Goal: Task Accomplishment & Management: Use online tool/utility

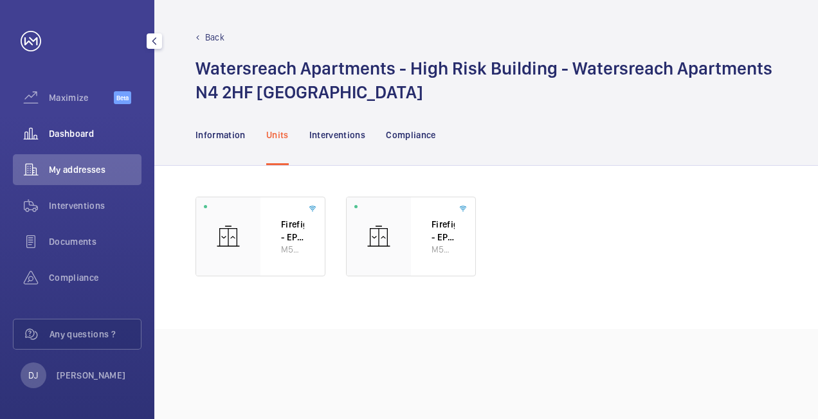
click at [67, 129] on span "Dashboard" at bounding box center [95, 133] width 93 height 13
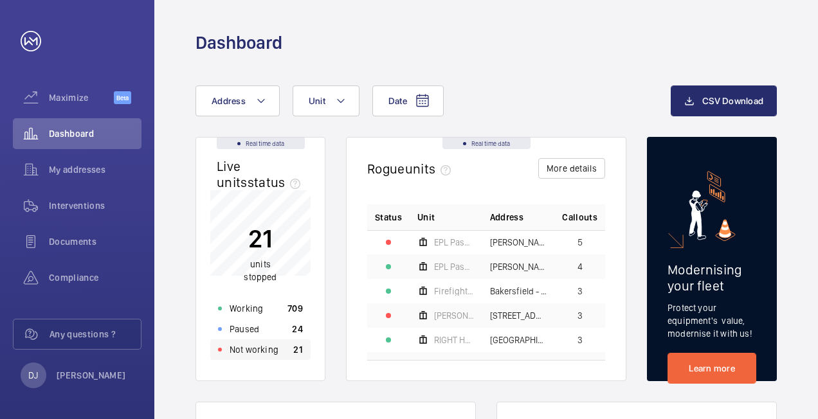
click at [280, 354] on div "Not working 21" at bounding box center [260, 350] width 100 height 21
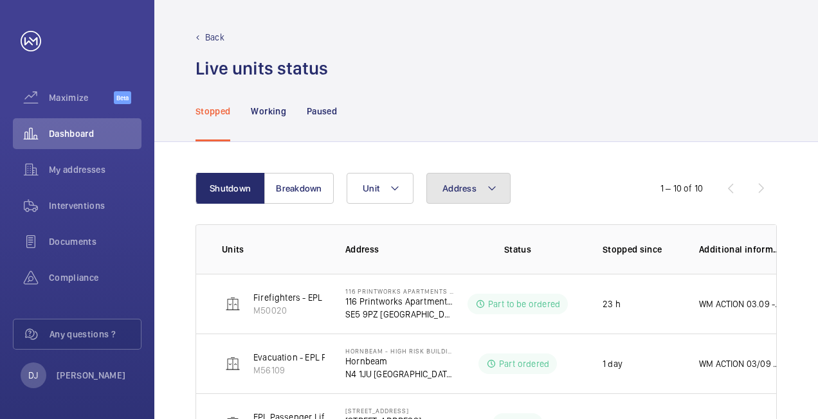
click at [482, 196] on button "Address" at bounding box center [468, 188] width 84 height 31
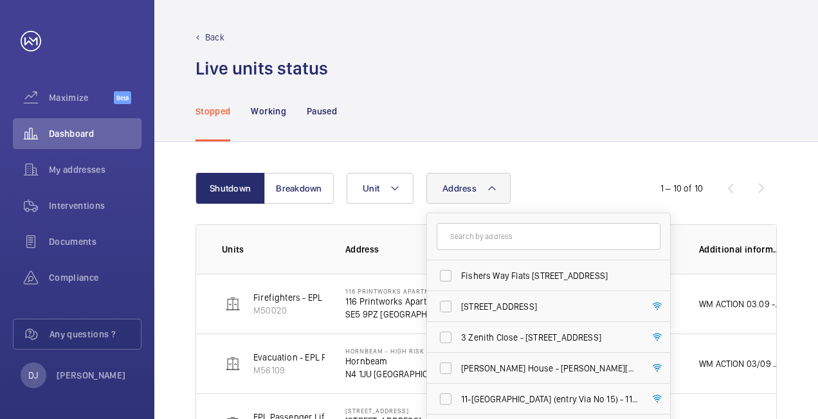
click at [472, 244] on input "text" at bounding box center [549, 236] width 224 height 27
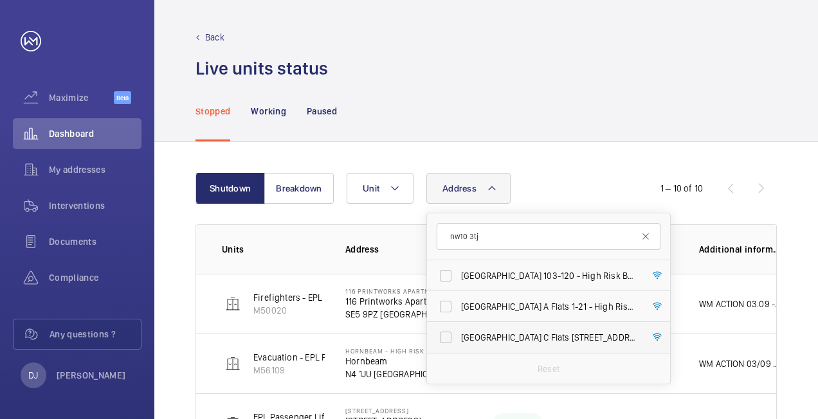
type input "nw10 3tj"
click at [540, 332] on span "[GEOGRAPHIC_DATA] C Flats [STREET_ADDRESS]" at bounding box center [549, 337] width 177 height 13
click at [459, 332] on input "[GEOGRAPHIC_DATA] C Flats [STREET_ADDRESS]" at bounding box center [446, 338] width 26 height 26
checkbox input "true"
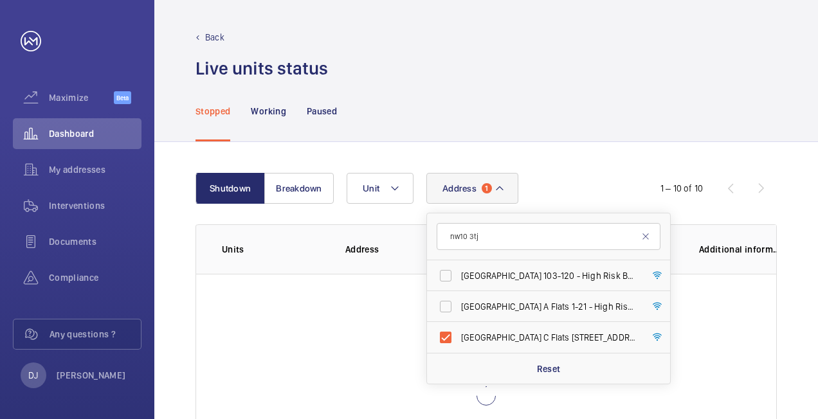
click at [599, 95] on div "Stopped Working Paused" at bounding box center [486, 110] width 581 height 61
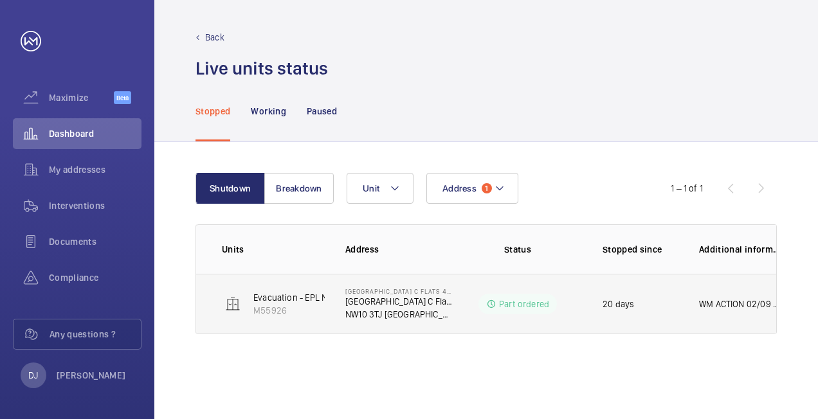
click at [716, 300] on p "WM ACTION 02/09 - Chasing supplier daily for new eta 01/09 - Drive has been los…" at bounding box center [740, 304] width 82 height 13
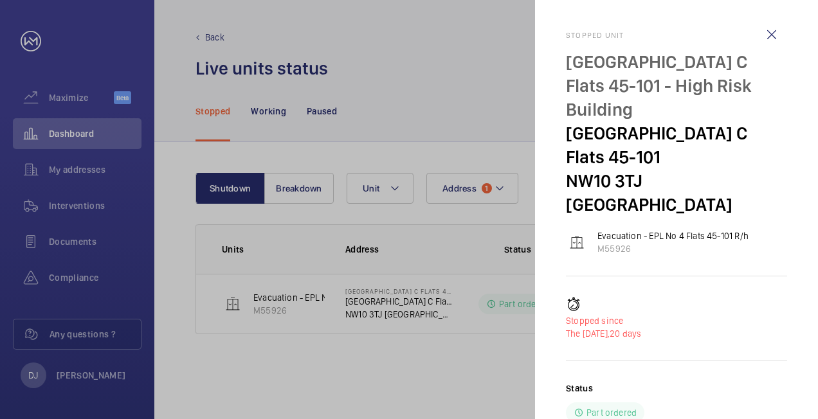
click at [571, 35] on h2 "Stopped unit" at bounding box center [676, 35] width 221 height 9
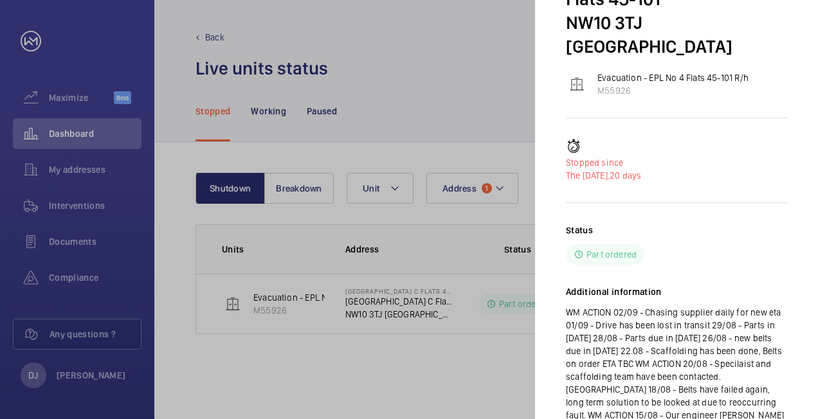
scroll to position [201, 0]
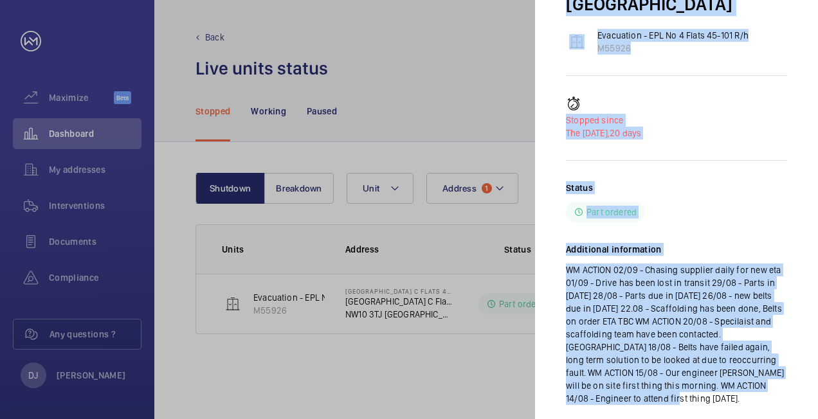
drag, startPoint x: 568, startPoint y: 35, endPoint x: 787, endPoint y: 365, distance: 396.2
click at [787, 365] on mat-sidenav "Stopped unit [GEOGRAPHIC_DATA] C Flats [STREET_ADDRESS] Evacuation - EPL No 4 F…" at bounding box center [676, 209] width 283 height 419
drag, startPoint x: 787, startPoint y: 365, endPoint x: 632, endPoint y: 301, distance: 167.6
copy div "Stopped unit [GEOGRAPHIC_DATA] C Flats 45-101 - High [STREET_ADDRESS] Evacuatio…"
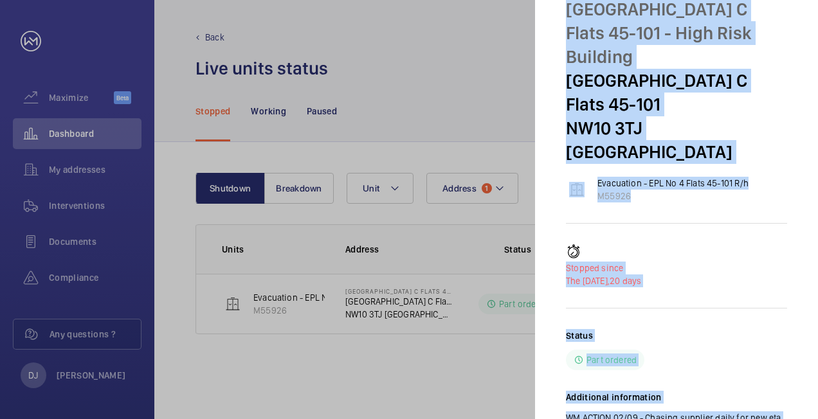
scroll to position [0, 0]
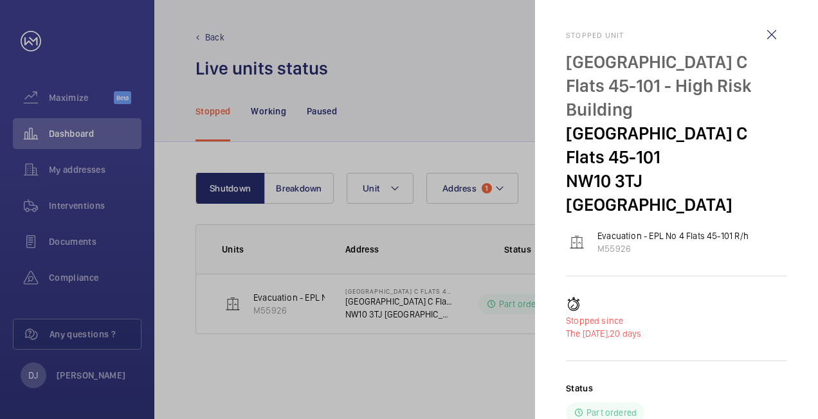
click at [764, 34] on wm-front-icon-button at bounding box center [771, 34] width 31 height 31
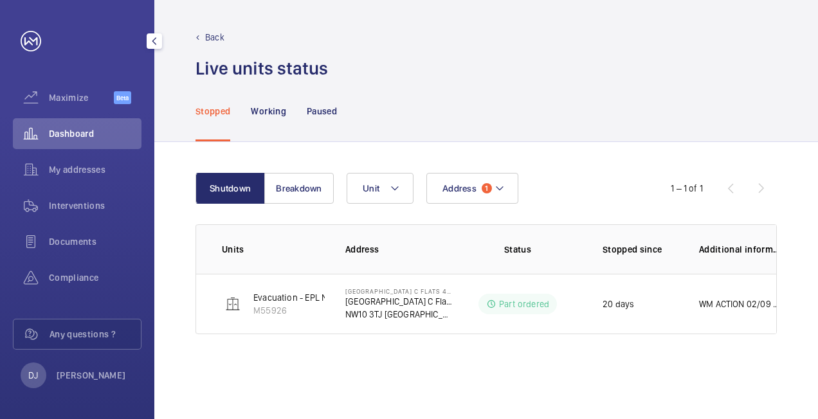
click at [82, 136] on span "Dashboard" at bounding box center [95, 133] width 93 height 13
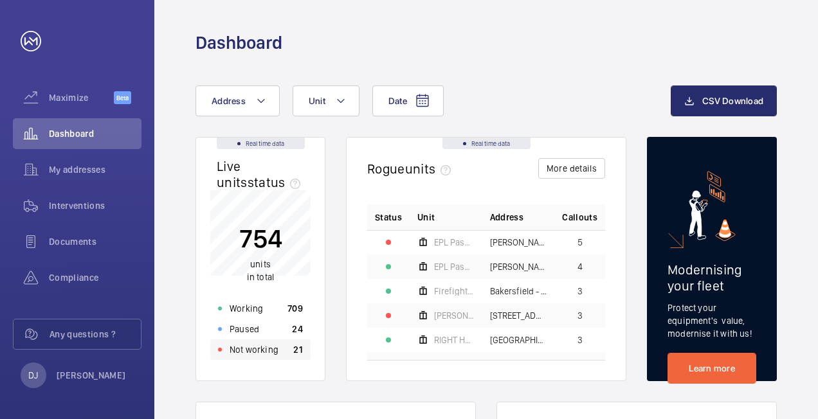
click at [274, 354] on p "Not working" at bounding box center [254, 349] width 49 height 13
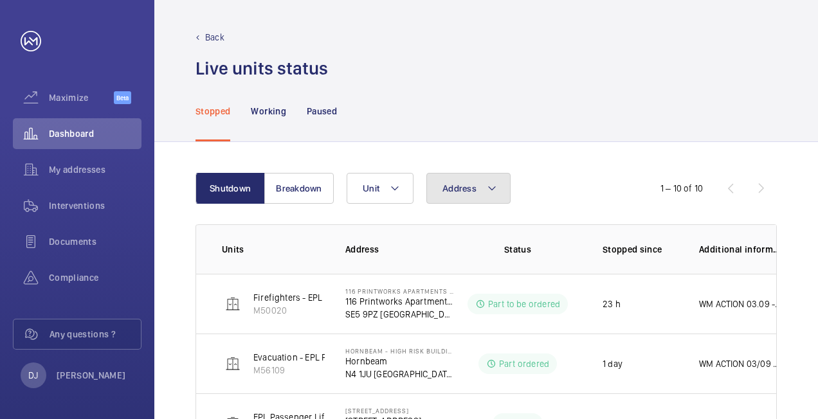
click at [448, 202] on button "Address" at bounding box center [468, 188] width 84 height 31
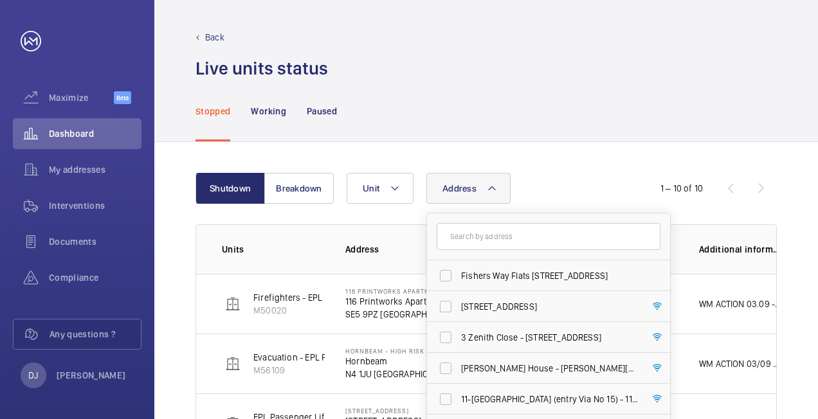
drag, startPoint x: 466, startPoint y: 244, endPoint x: 391, endPoint y: 239, distance: 74.7
click at [464, 244] on input "text" at bounding box center [549, 236] width 224 height 27
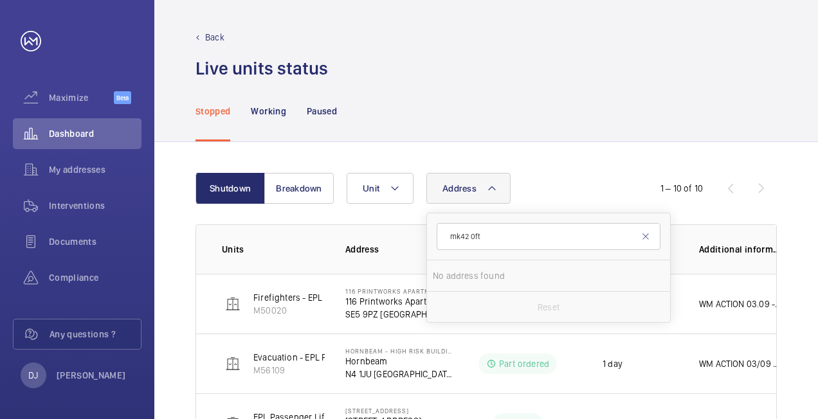
drag, startPoint x: 522, startPoint y: 234, endPoint x: 449, endPoint y: 235, distance: 72.7
click at [449, 235] on input "mk42 0ft" at bounding box center [549, 236] width 224 height 27
click at [472, 233] on input "the heights" at bounding box center [549, 236] width 224 height 27
click at [655, 239] on input "the heghts" at bounding box center [549, 236] width 224 height 27
type input "the heghts"
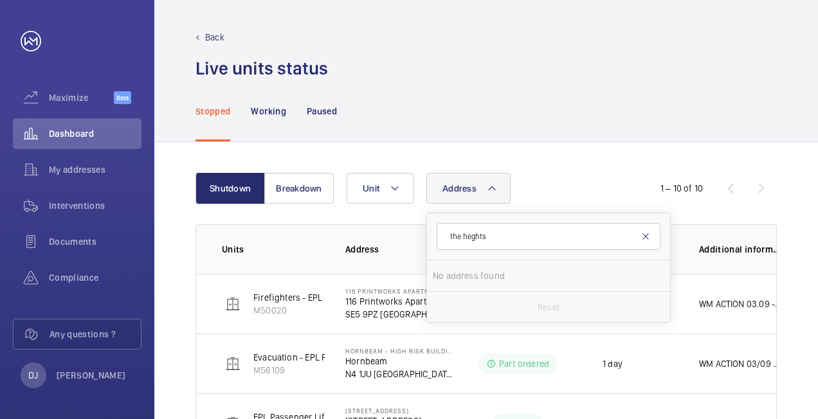
click at [646, 236] on mat-icon at bounding box center [646, 237] width 10 height 10
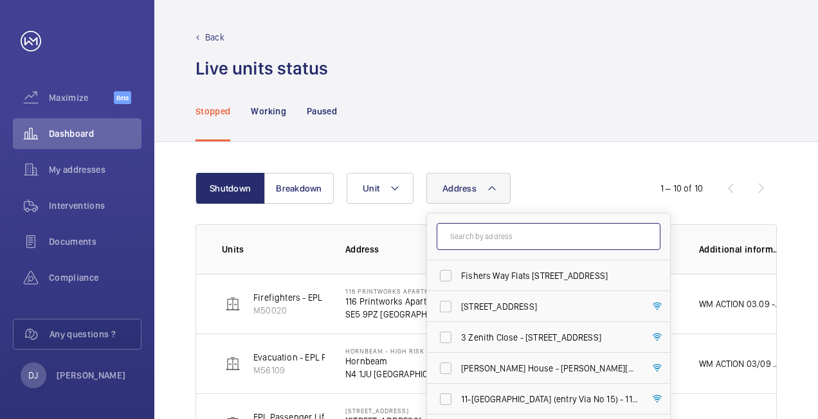
click at [476, 230] on input "text" at bounding box center [549, 236] width 224 height 27
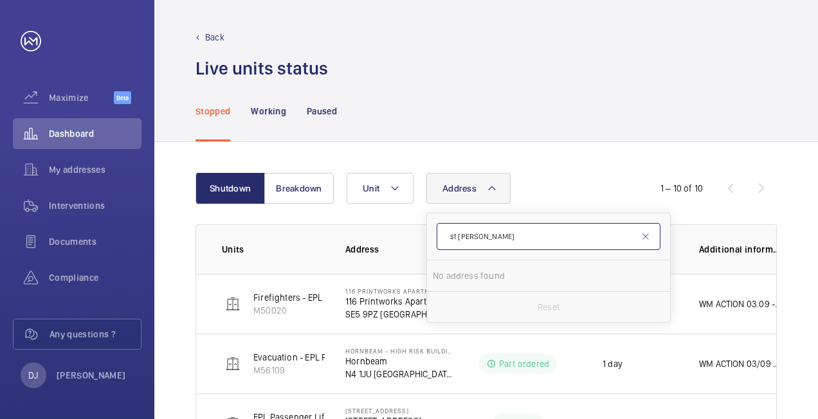
type input "st [PERSON_NAME]"
click at [641, 239] on mat-icon at bounding box center [646, 237] width 10 height 10
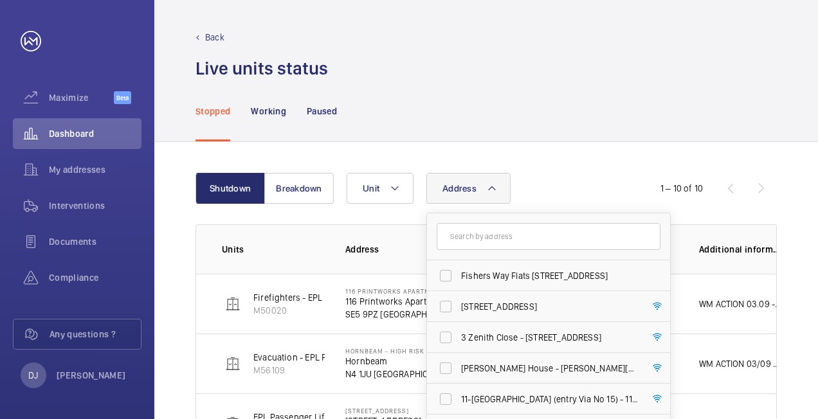
drag, startPoint x: 578, startPoint y: 169, endPoint x: 606, endPoint y: 135, distance: 43.8
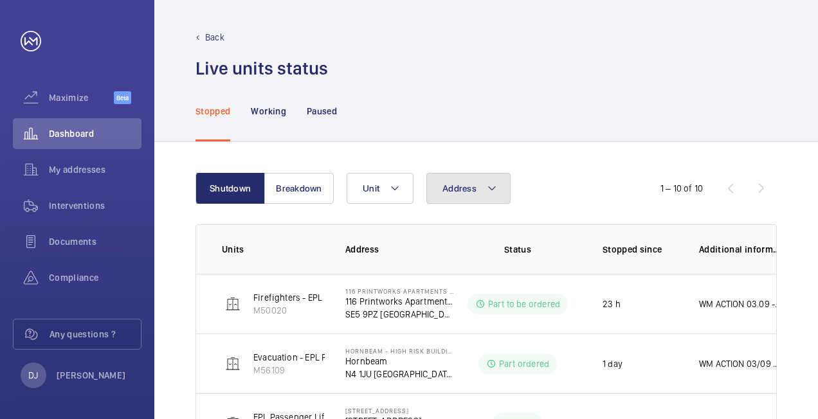
click at [459, 194] on button "Address" at bounding box center [468, 188] width 84 height 31
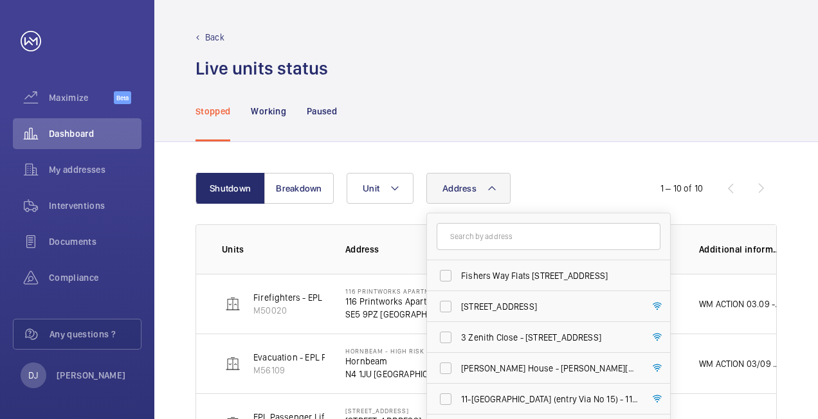
click at [490, 235] on input "text" at bounding box center [549, 236] width 224 height 27
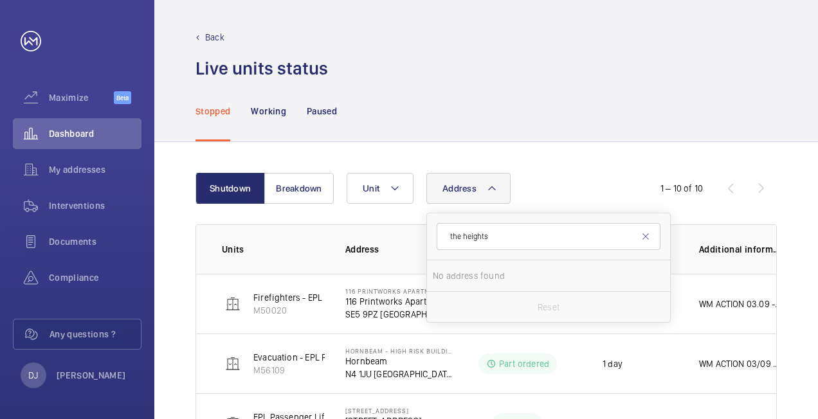
type input "the heights"
click at [641, 239] on mat-icon at bounding box center [646, 237] width 10 height 10
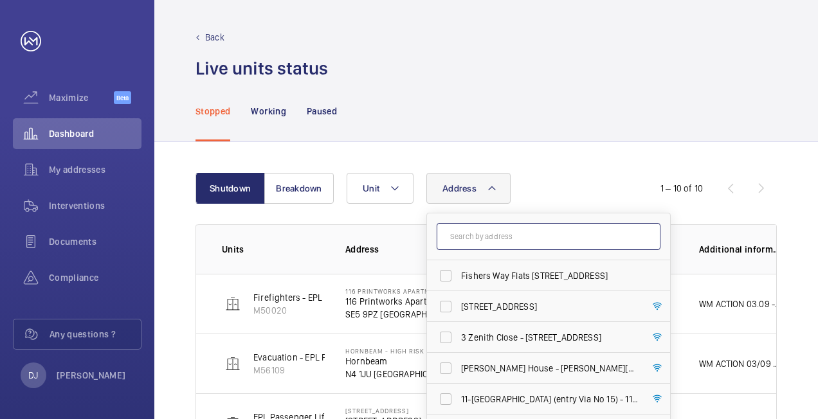
click at [515, 239] on input "text" at bounding box center [549, 236] width 224 height 27
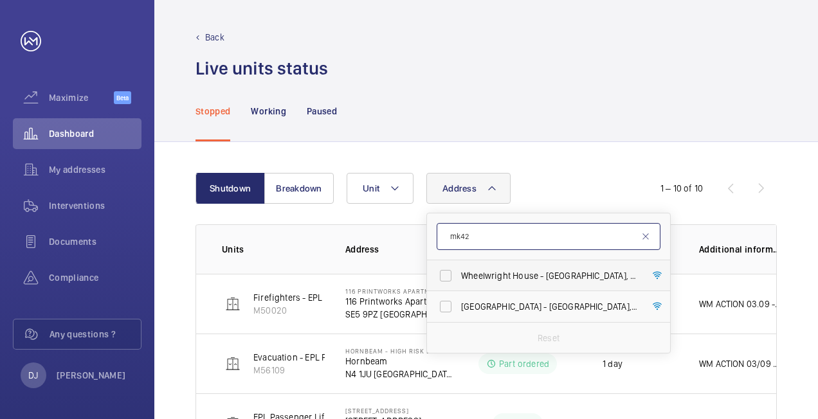
type input "mk42"
click at [456, 274] on label "Wheelwright House - [GEOGRAPHIC_DATA]" at bounding box center [539, 275] width 224 height 31
click at [456, 274] on input "Wheelwright House - [GEOGRAPHIC_DATA]" at bounding box center [446, 276] width 26 height 26
checkbox input "true"
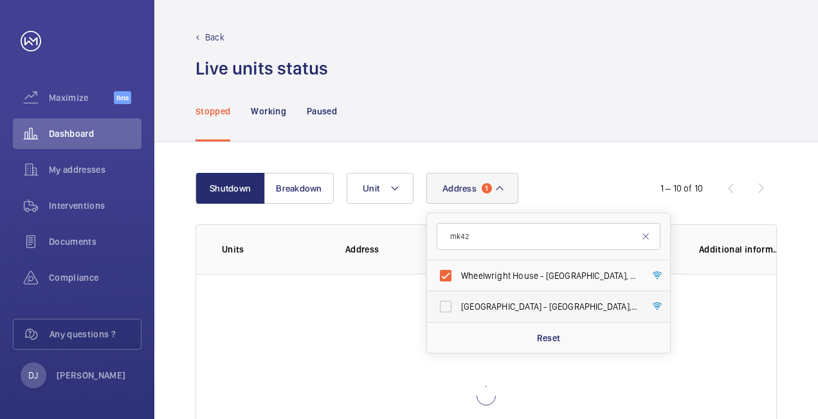
click at [449, 297] on label "[STREET_ADDRESS]" at bounding box center [539, 306] width 224 height 31
click at [449, 297] on input "[STREET_ADDRESS]" at bounding box center [446, 307] width 26 height 26
checkbox input "true"
click at [599, 149] on div "Shutdown Breakdown Address 2 mk42 Wheelwright House - [GEOGRAPHIC_DATA] - [GEOG…" at bounding box center [486, 345] width 664 height 407
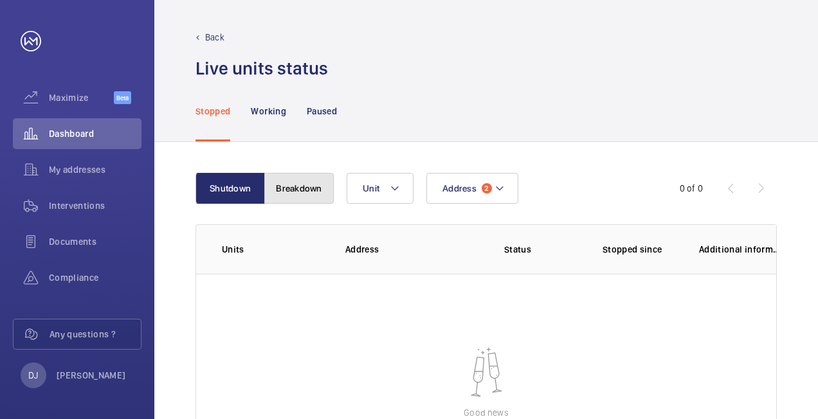
click at [286, 192] on button "Breakdown" at bounding box center [298, 188] width 69 height 31
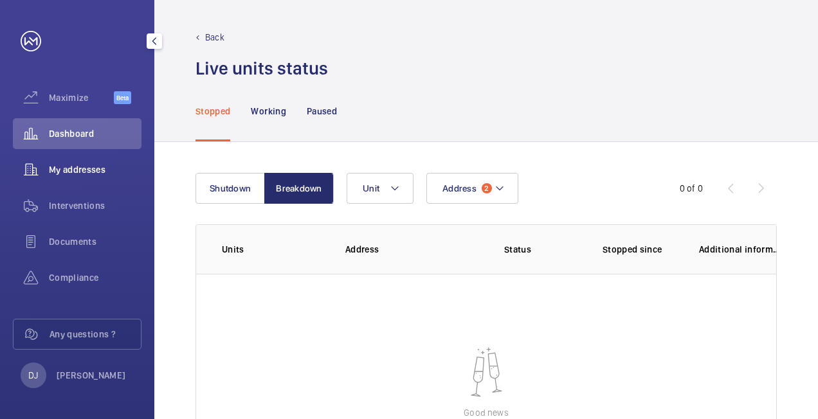
drag, startPoint x: 89, startPoint y: 172, endPoint x: 111, endPoint y: 167, distance: 22.0
click at [90, 172] on span "My addresses" at bounding box center [95, 169] width 93 height 13
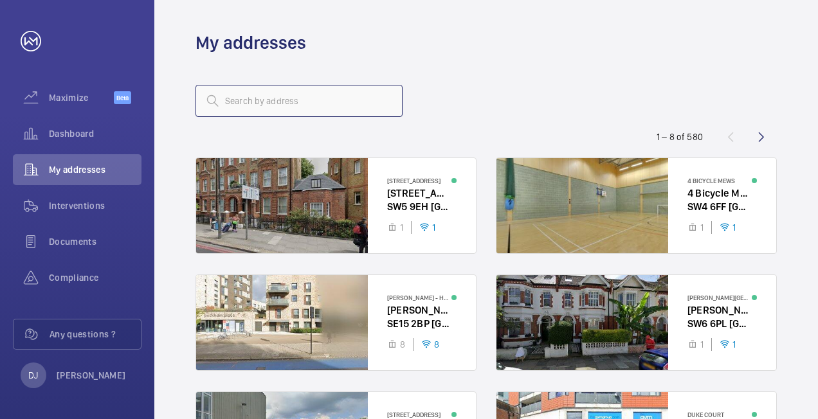
click at [333, 105] on input "text" at bounding box center [299, 101] width 207 height 32
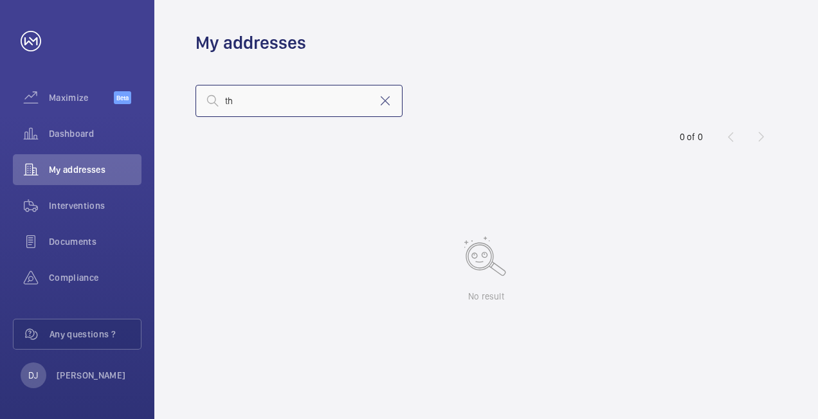
type input "t"
type input "m"
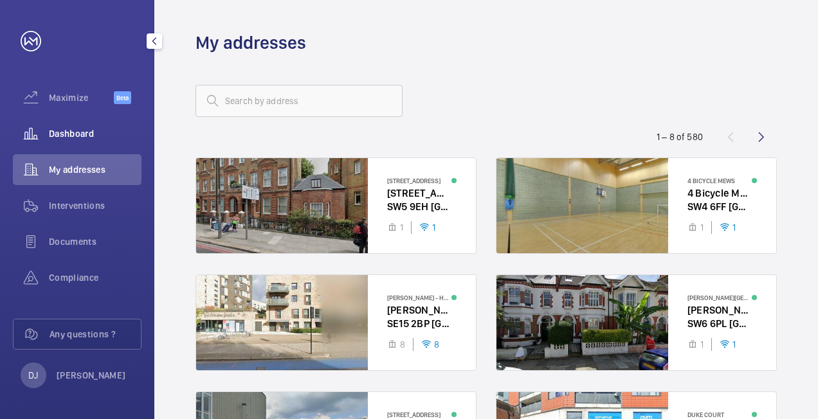
click at [94, 122] on div "Dashboard" at bounding box center [77, 133] width 129 height 31
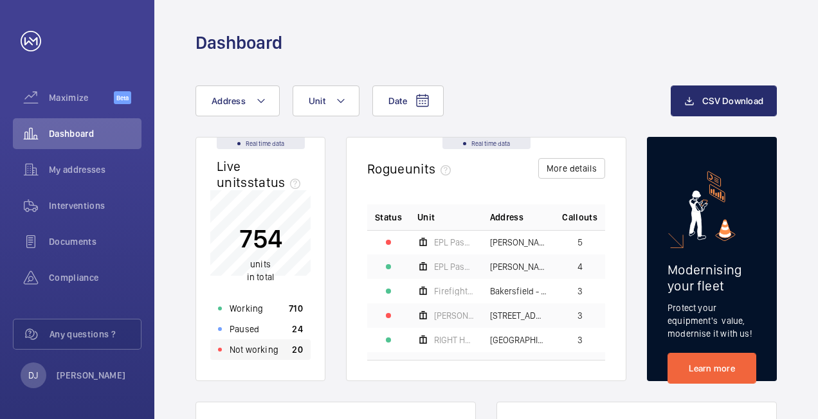
click at [276, 357] on div "Not working 20" at bounding box center [260, 350] width 100 height 21
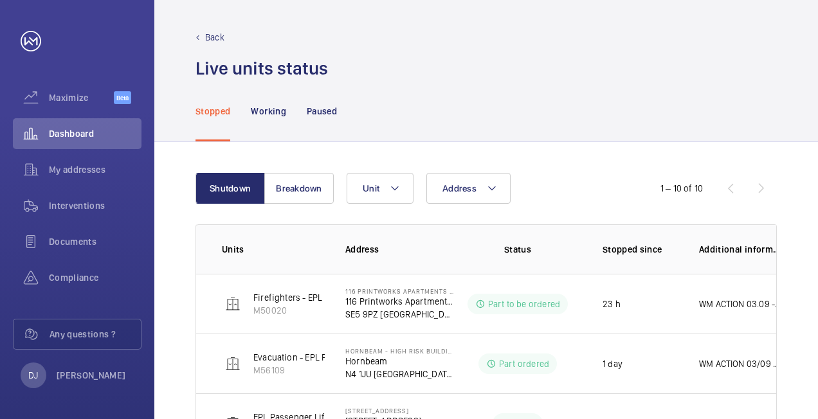
click at [487, 194] on mat-icon at bounding box center [492, 188] width 10 height 15
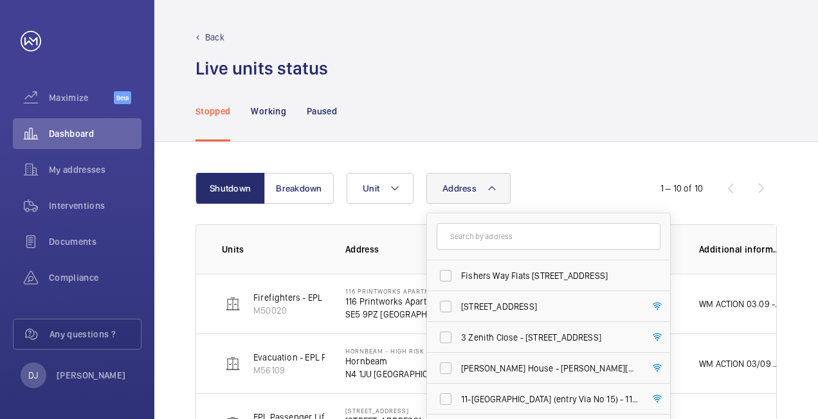
click at [505, 241] on input "text" at bounding box center [549, 236] width 224 height 27
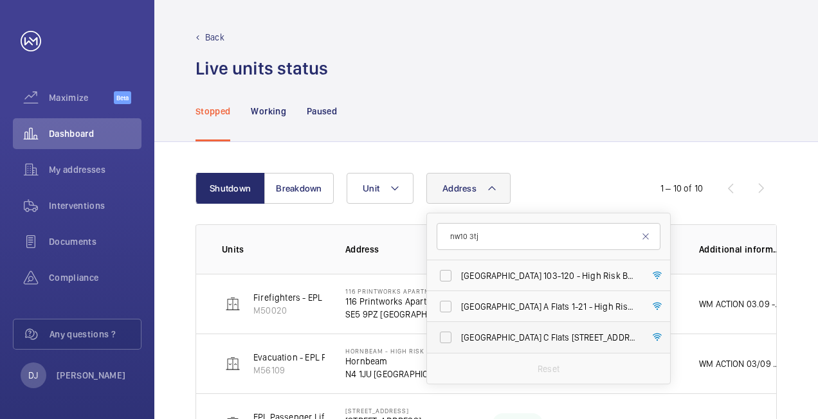
type input "nw10 3tj"
click at [509, 334] on span "[GEOGRAPHIC_DATA] C Flats [STREET_ADDRESS]" at bounding box center [549, 337] width 177 height 13
click at [459, 334] on input "[GEOGRAPHIC_DATA] C Flats [STREET_ADDRESS]" at bounding box center [446, 338] width 26 height 26
checkbox input "true"
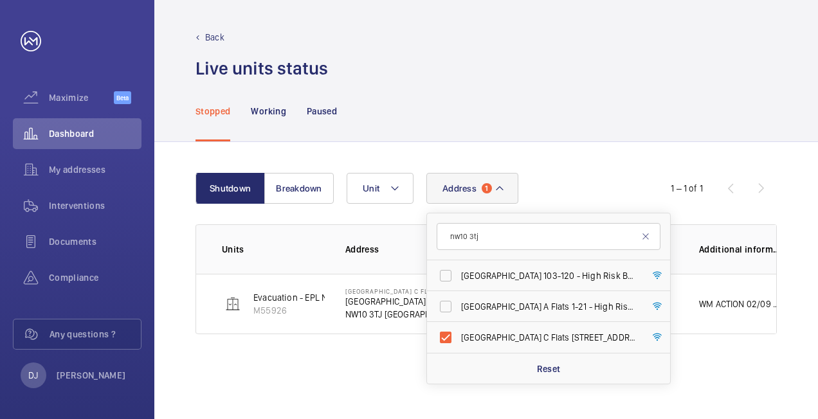
click at [561, 121] on div "Stopped Working Paused" at bounding box center [486, 110] width 581 height 61
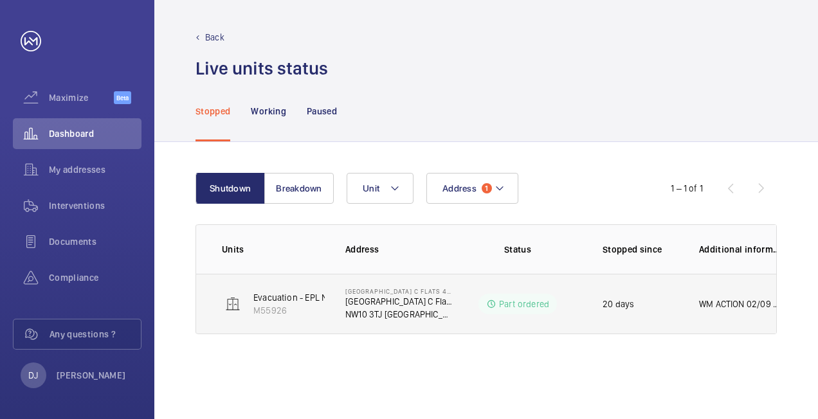
click at [543, 302] on p "Part ordered" at bounding box center [524, 304] width 50 height 13
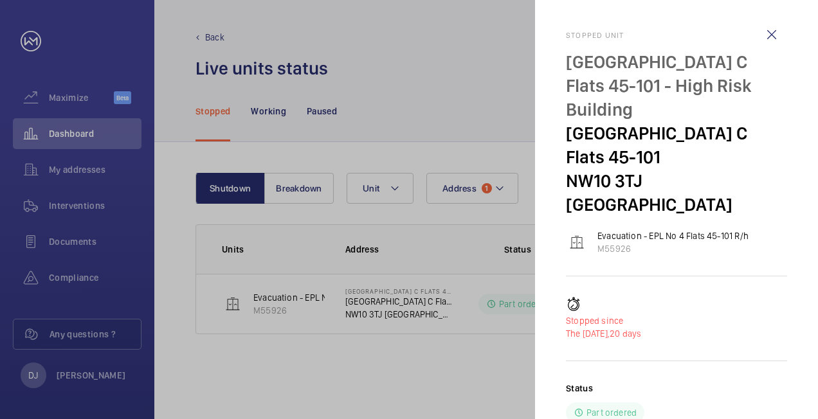
click at [364, 194] on div at bounding box center [409, 209] width 818 height 419
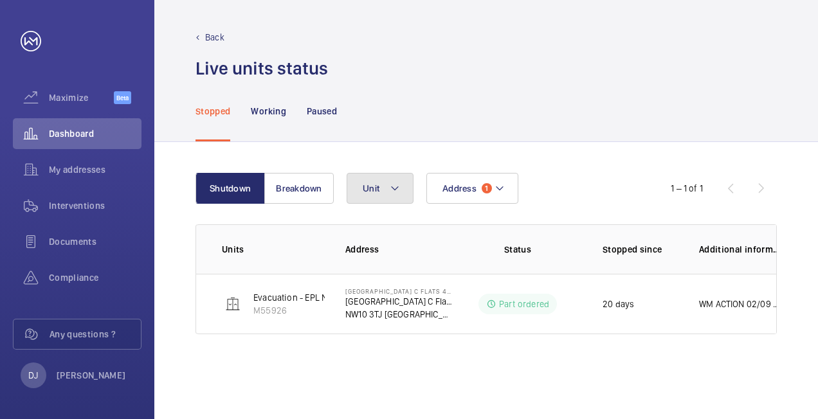
click at [377, 178] on button "Unit" at bounding box center [380, 188] width 67 height 31
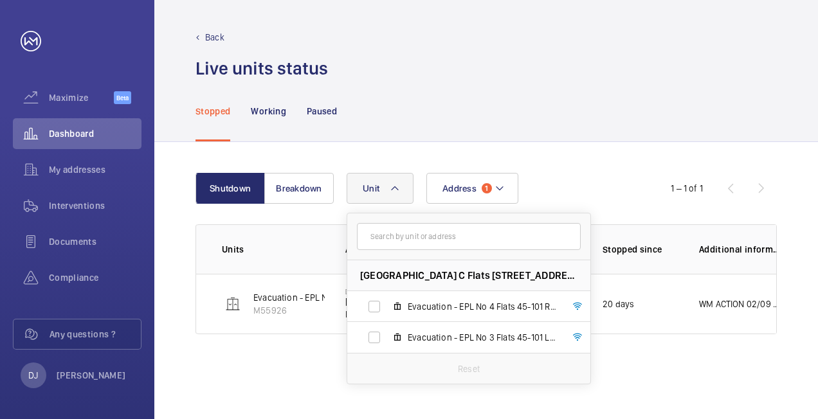
click at [645, 116] on div "Stopped Working Paused" at bounding box center [486, 110] width 581 height 61
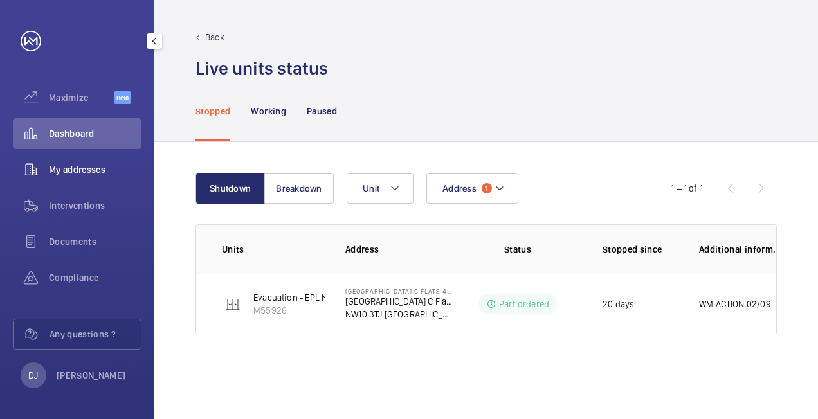
click at [73, 165] on span "My addresses" at bounding box center [95, 169] width 93 height 13
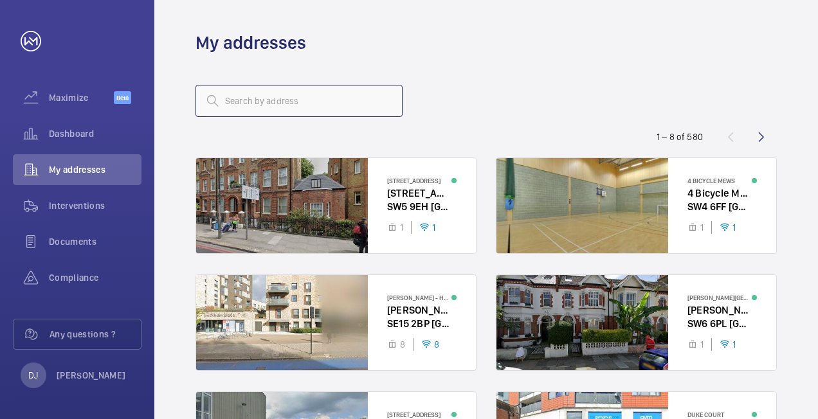
click at [329, 96] on input "text" at bounding box center [299, 101] width 207 height 32
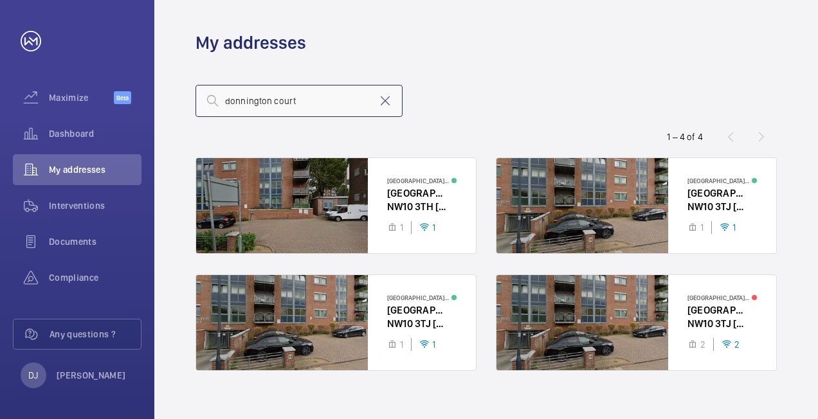
type input "donnington court"
click at [695, 315] on div at bounding box center [636, 322] width 280 height 95
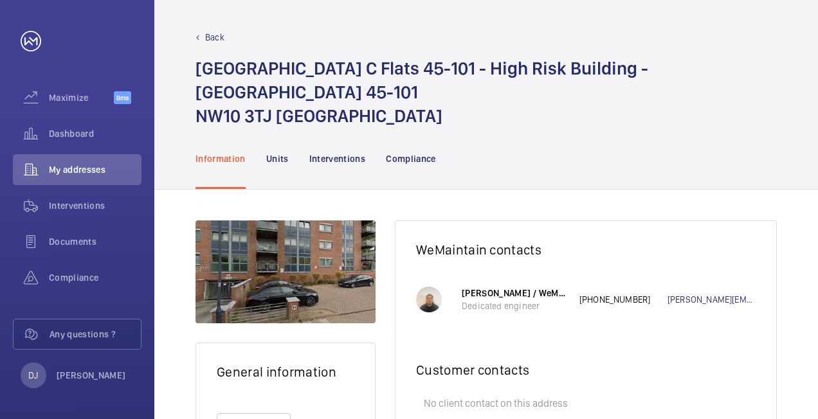
click at [293, 163] on nav "Information Units Interventions Compliance" at bounding box center [316, 158] width 241 height 61
click at [282, 158] on p "Units" at bounding box center [277, 158] width 23 height 13
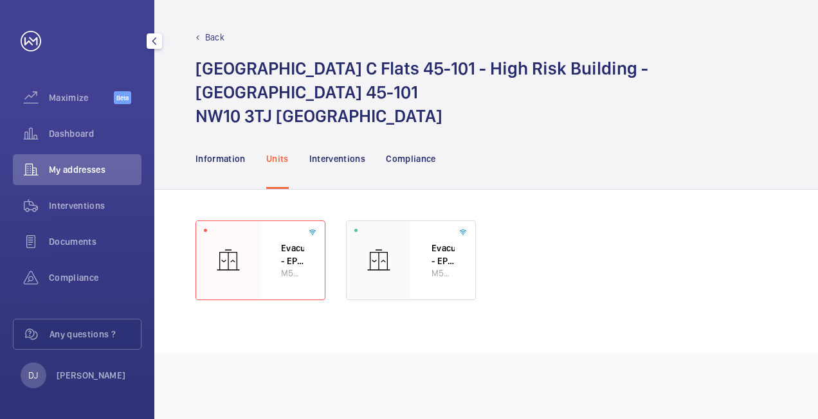
click at [96, 136] on span "Dashboard" at bounding box center [95, 133] width 93 height 13
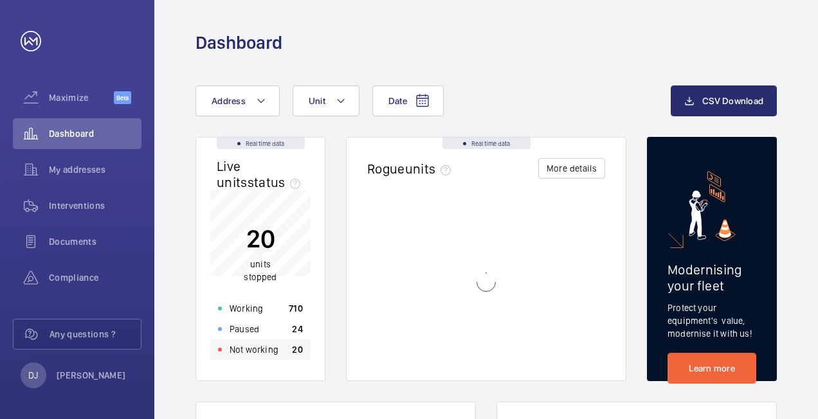
click at [286, 358] on div "Not working 20" at bounding box center [260, 350] width 100 height 21
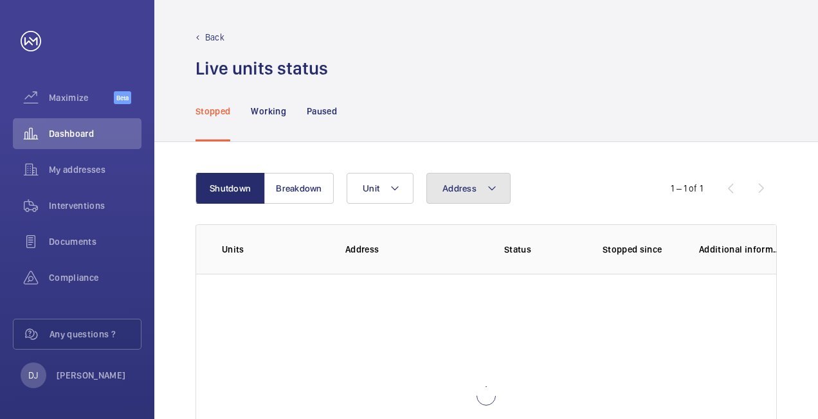
click at [469, 199] on button "Address" at bounding box center [468, 188] width 84 height 31
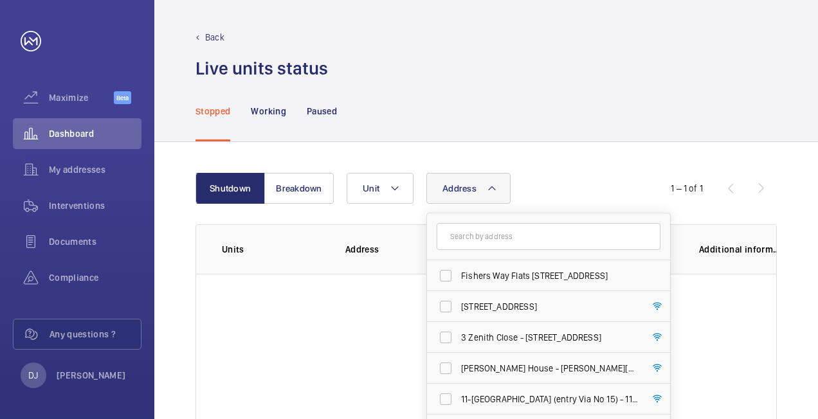
click at [467, 237] on input "text" at bounding box center [549, 236] width 224 height 27
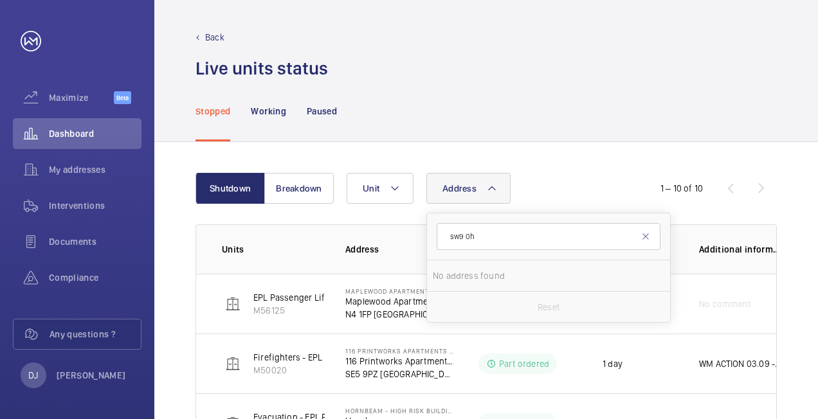
type input "sw9 0hp"
drag, startPoint x: 504, startPoint y: 232, endPoint x: 437, endPoint y: 240, distance: 66.8
click at [437, 240] on input "sw9 0hp" at bounding box center [549, 236] width 224 height 27
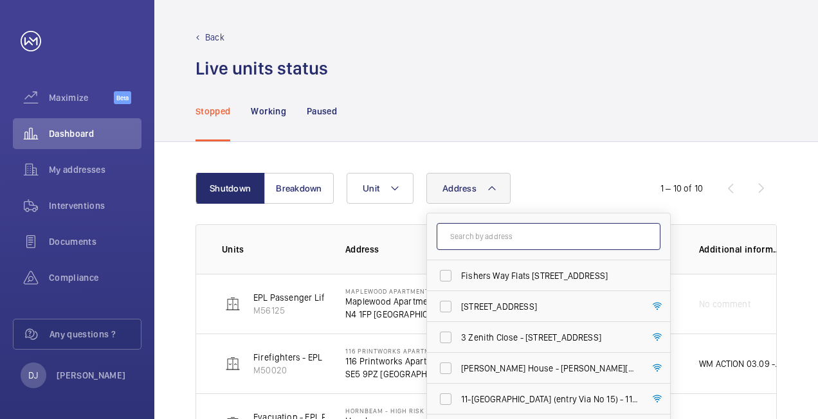
click at [478, 235] on input "text" at bounding box center [549, 236] width 224 height 27
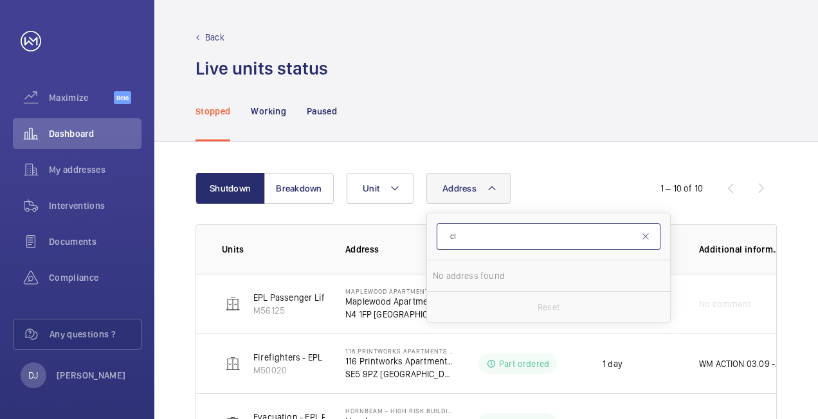
type input "c"
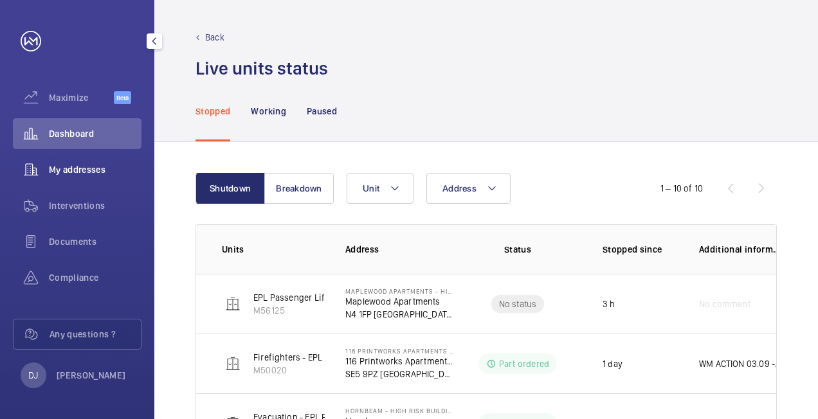
click at [93, 168] on span "My addresses" at bounding box center [95, 169] width 93 height 13
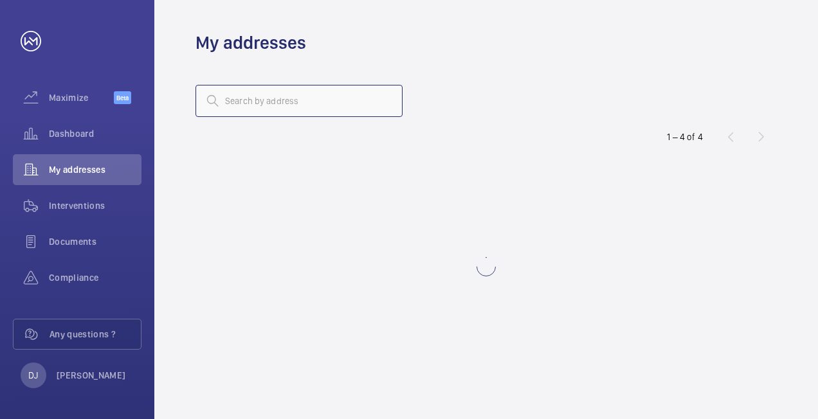
click at [313, 114] on input "text" at bounding box center [299, 101] width 207 height 32
type input "c"
type input "s"
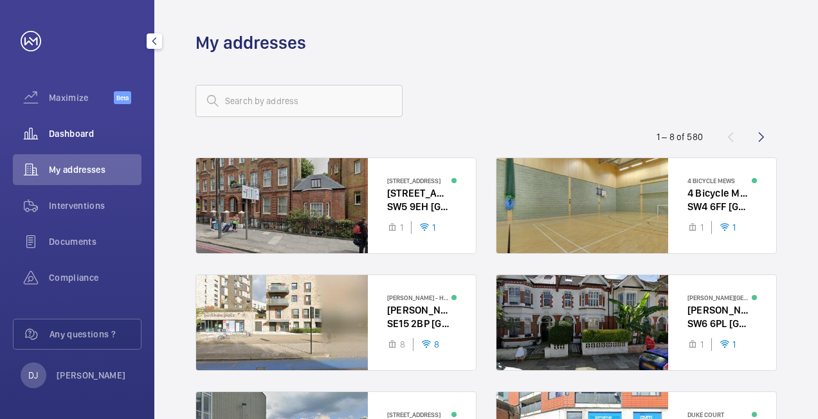
click at [66, 129] on span "Dashboard" at bounding box center [95, 133] width 93 height 13
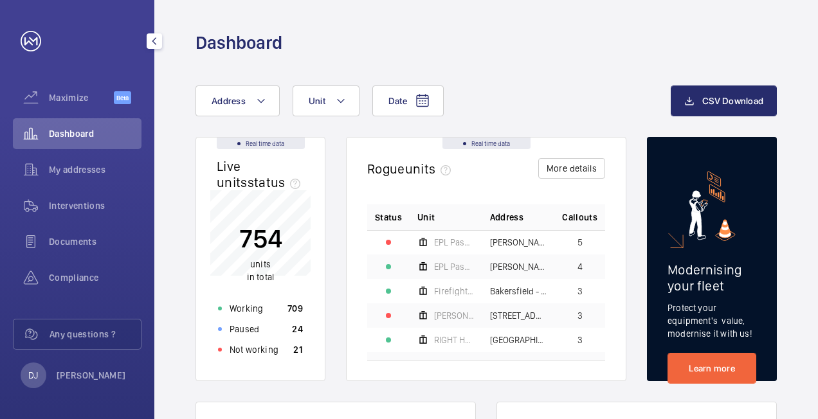
click at [103, 137] on span "Dashboard" at bounding box center [95, 133] width 93 height 13
click at [277, 348] on p "Not working" at bounding box center [254, 349] width 49 height 13
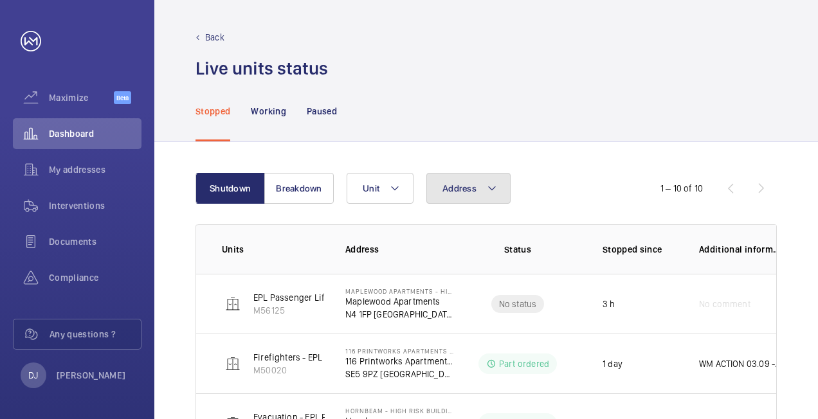
click at [463, 187] on span "Address" at bounding box center [459, 188] width 34 height 10
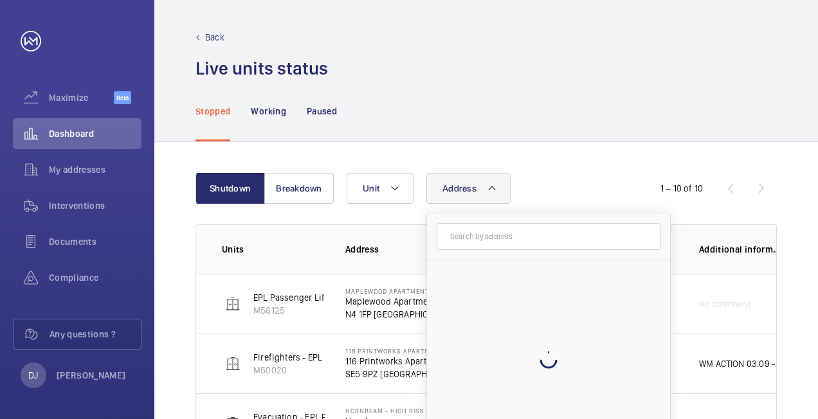
click at [473, 235] on input "text" at bounding box center [549, 236] width 224 height 27
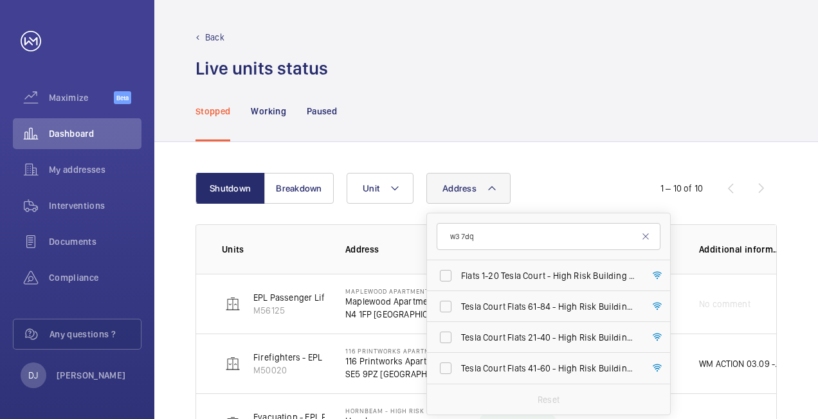
type input "w3 7dq"
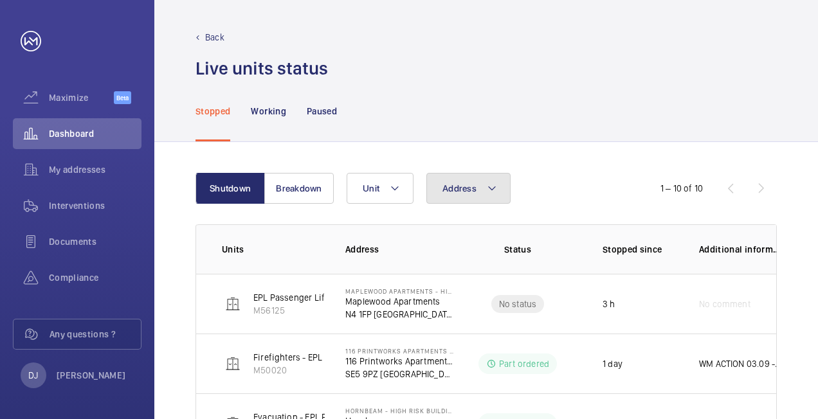
click at [446, 190] on span "Address" at bounding box center [459, 188] width 34 height 10
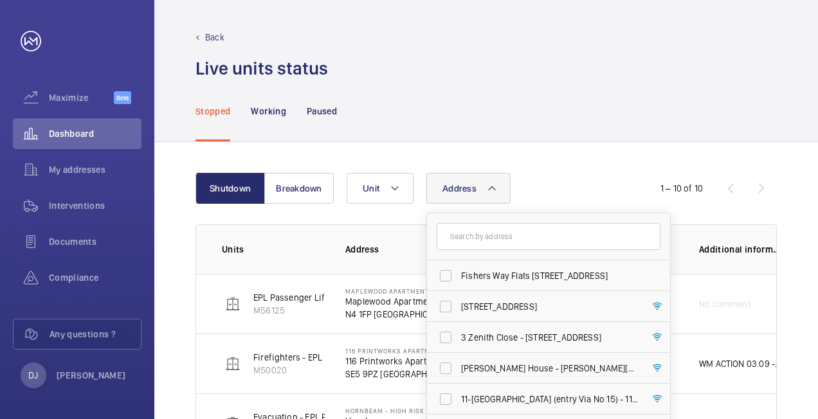
click at [466, 235] on input "text" at bounding box center [549, 236] width 224 height 27
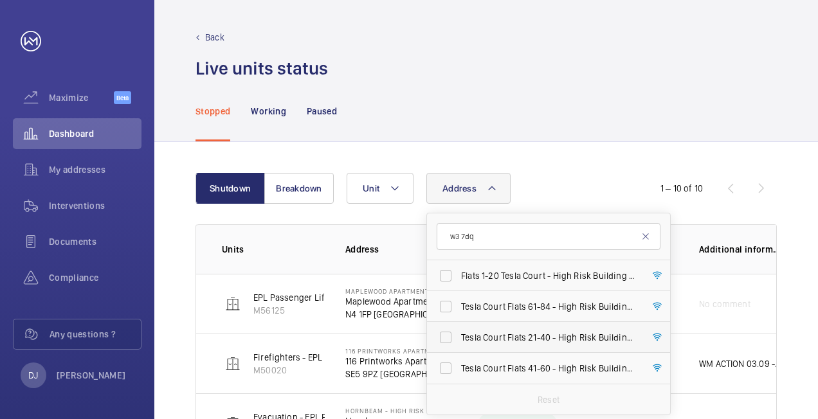
type input "w3 7dq"
click at [536, 338] on span "Tesla Court Flats 21-40 - High Risk Building - [STREET_ADDRESS]" at bounding box center [549, 337] width 177 height 13
click at [459, 338] on input "Tesla Court Flats 21-40 - High Risk Building - [STREET_ADDRESS]" at bounding box center [446, 338] width 26 height 26
checkbox input "true"
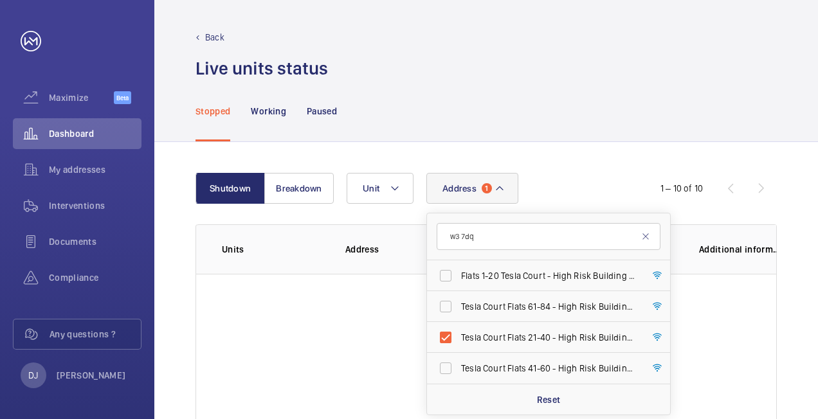
click at [596, 142] on div "Shutdown Breakdown Address 1 w3 7dq Flats 1-20 Tesla Court - High Risk Building…" at bounding box center [486, 345] width 664 height 407
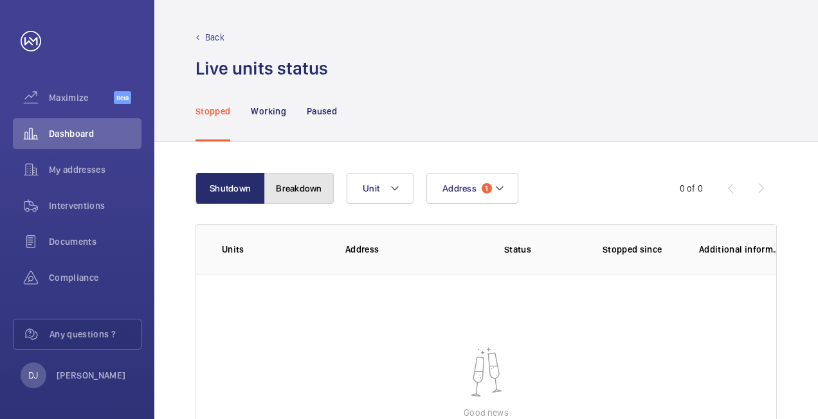
click at [293, 180] on button "Breakdown" at bounding box center [298, 188] width 69 height 31
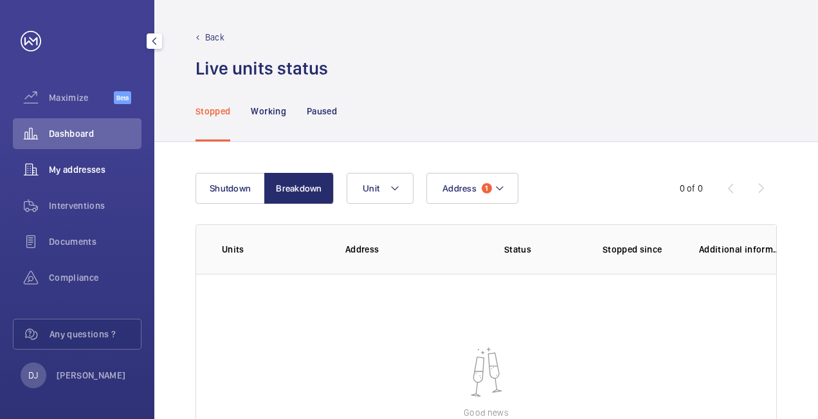
click at [87, 176] on span "My addresses" at bounding box center [95, 169] width 93 height 13
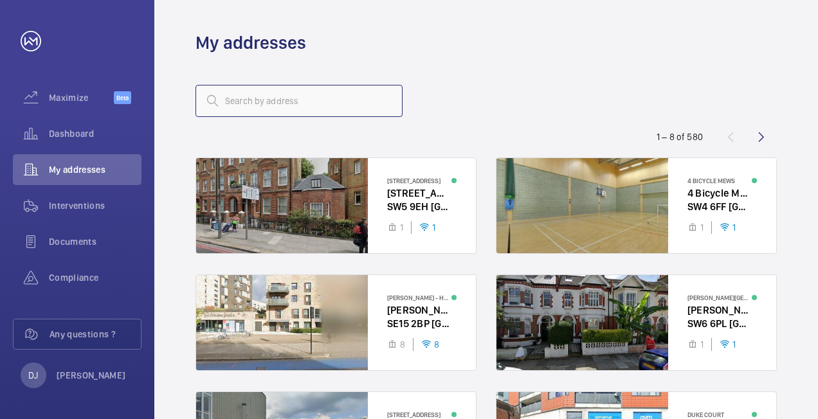
click at [295, 107] on input "text" at bounding box center [299, 101] width 207 height 32
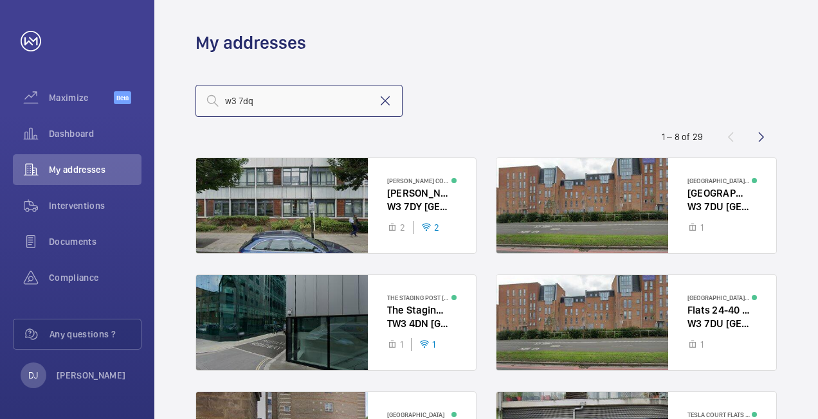
type input "w3 7dq"
click at [387, 106] on mat-icon at bounding box center [385, 100] width 15 height 15
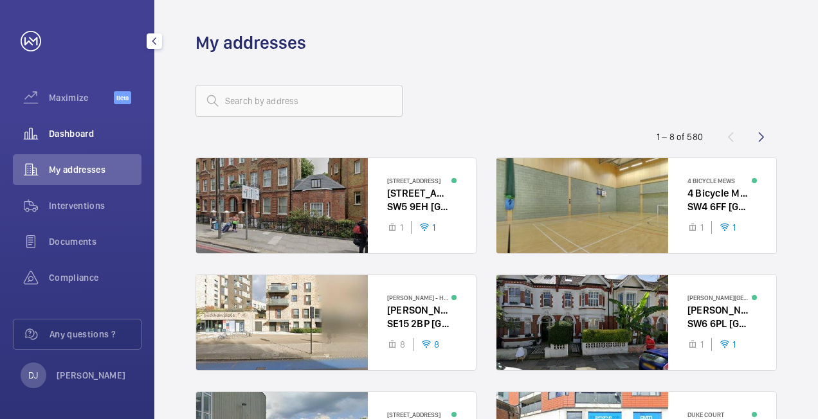
click at [86, 132] on span "Dashboard" at bounding box center [95, 133] width 93 height 13
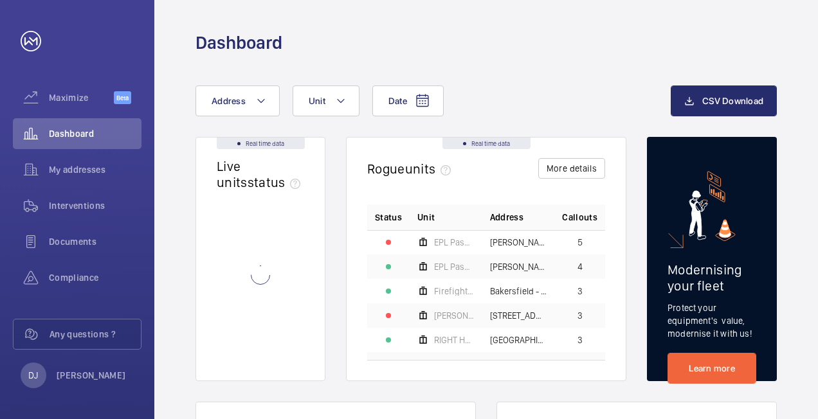
click at [275, 360] on wm-front-async-data-loader at bounding box center [260, 275] width 87 height 170
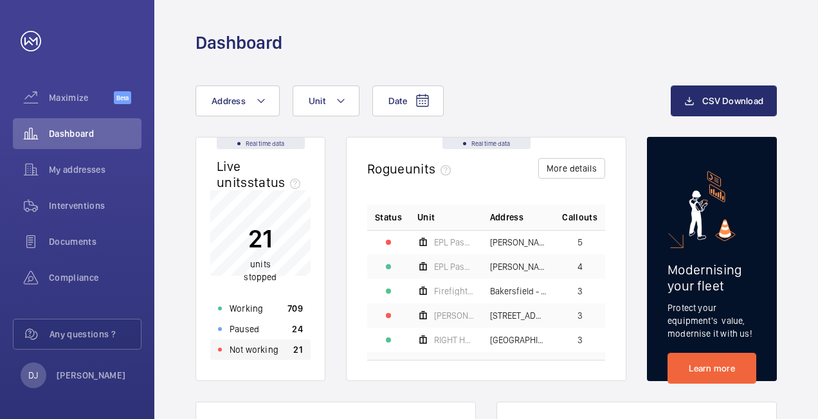
click at [269, 351] on p "Not working" at bounding box center [254, 349] width 49 height 13
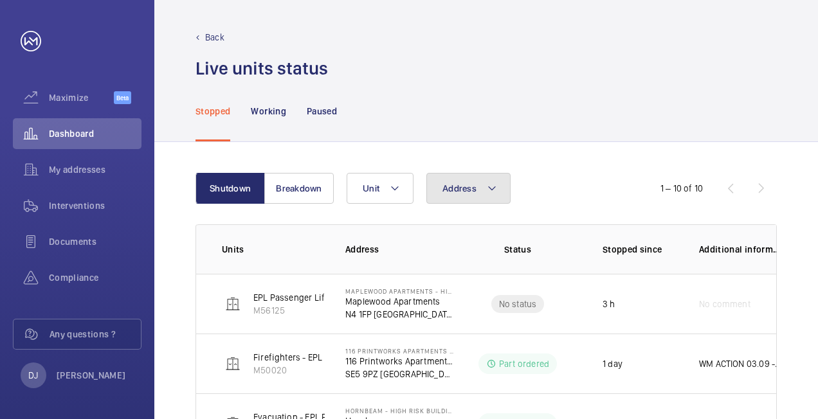
click at [462, 194] on button "Address" at bounding box center [468, 188] width 84 height 31
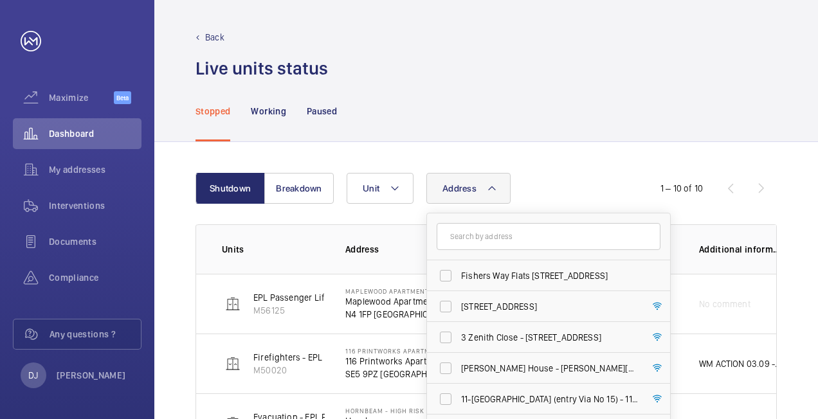
click at [468, 230] on input "text" at bounding box center [549, 236] width 224 height 27
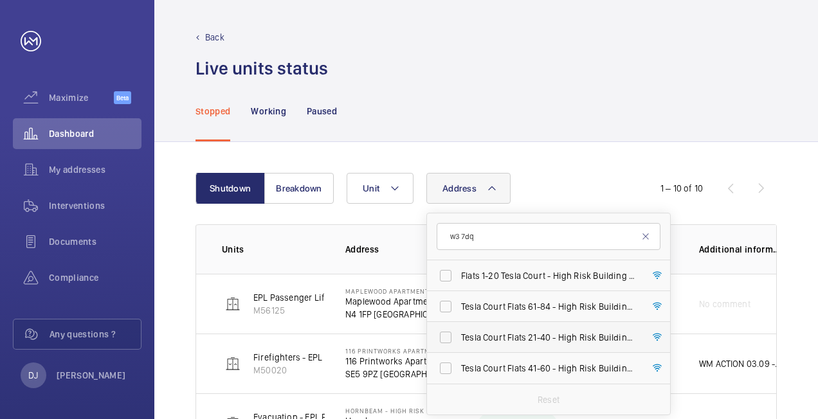
type input "w3 7dq"
click at [529, 339] on span "Tesla Court Flats 21-40 - High Risk Building - [STREET_ADDRESS]" at bounding box center [549, 337] width 177 height 13
click at [459, 339] on input "Tesla Court Flats 21-40 - High Risk Building - [STREET_ADDRESS]" at bounding box center [446, 338] width 26 height 26
checkbox input "true"
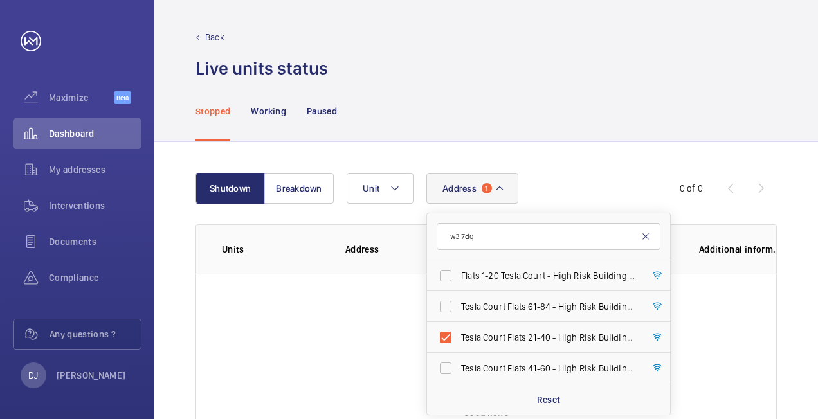
click at [648, 237] on mat-icon at bounding box center [646, 237] width 10 height 10
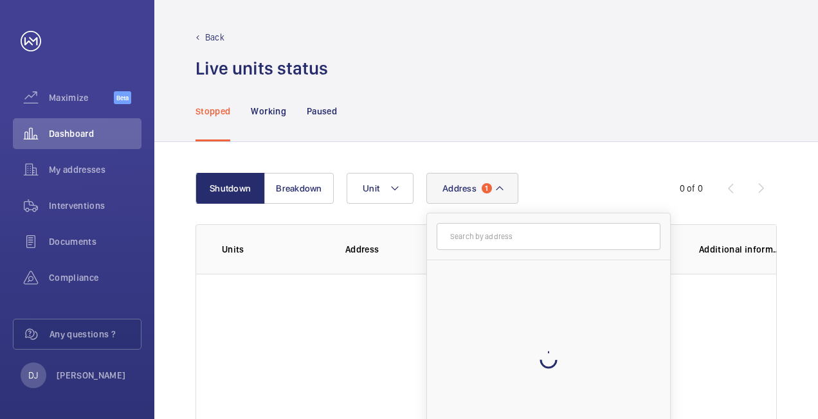
click at [502, 192] on mat-icon at bounding box center [500, 188] width 10 height 15
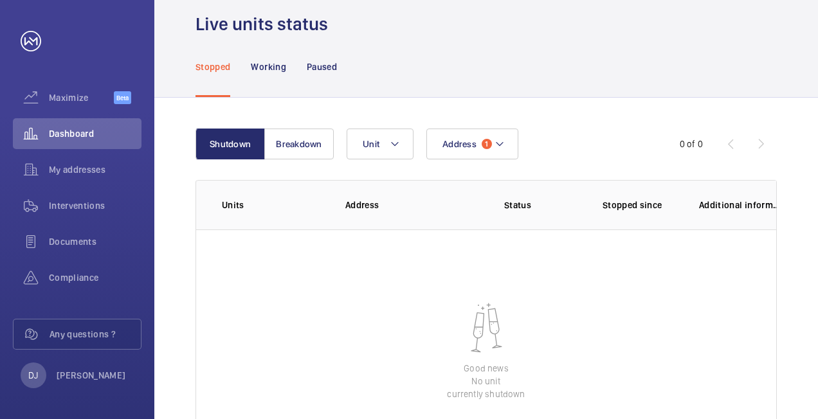
scroll to position [64, 0]
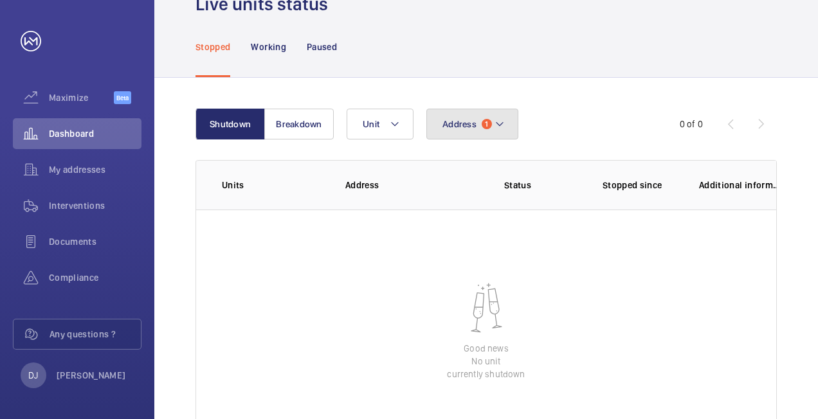
click at [503, 134] on button "Address 1" at bounding box center [472, 124] width 92 height 31
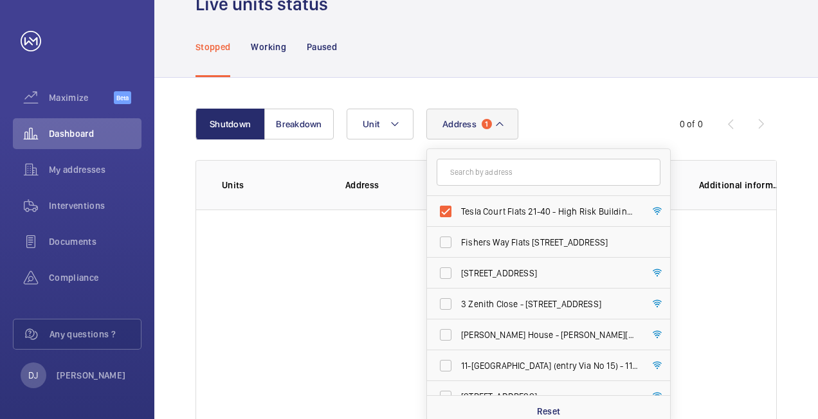
drag, startPoint x: 446, startPoint y: 207, endPoint x: 540, endPoint y: 186, distance: 95.6
click at [446, 206] on label "Tesla Court Flats 21-40 - High Risk Building - [STREET_ADDRESS]" at bounding box center [539, 211] width 224 height 31
click at [446, 206] on input "Tesla Court Flats 21-40 - High Risk Building - [STREET_ADDRESS]" at bounding box center [446, 212] width 26 height 26
checkbox input "false"
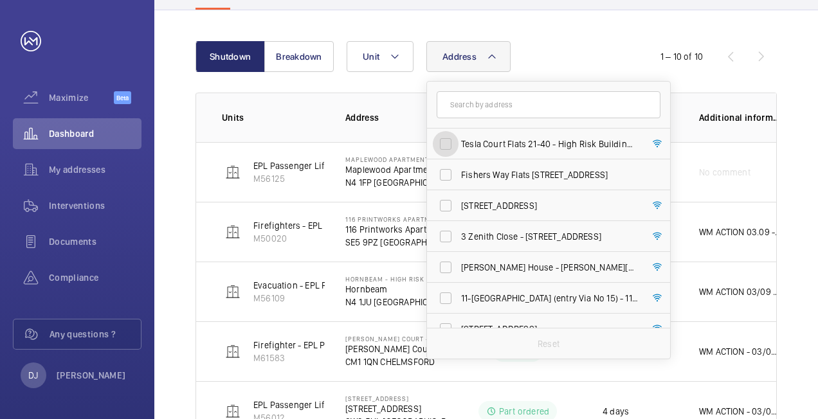
scroll to position [129, 0]
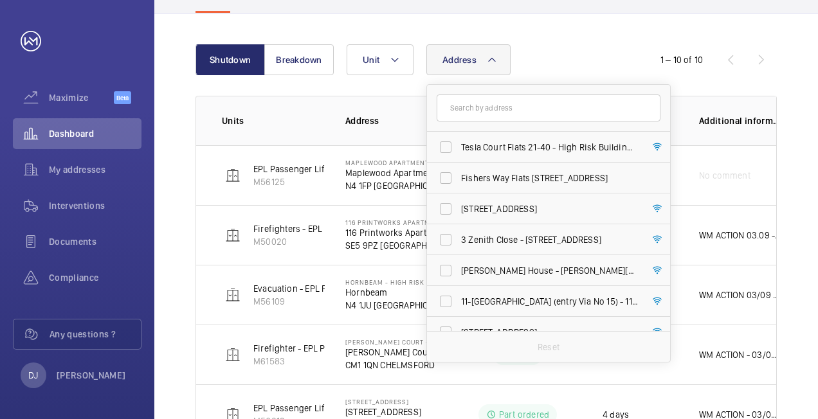
click at [613, 35] on div "Shutdown Breakdown Address Tesla Court Flats 21-40 - High Risk Building - [GEOG…" at bounding box center [486, 394] width 664 height 761
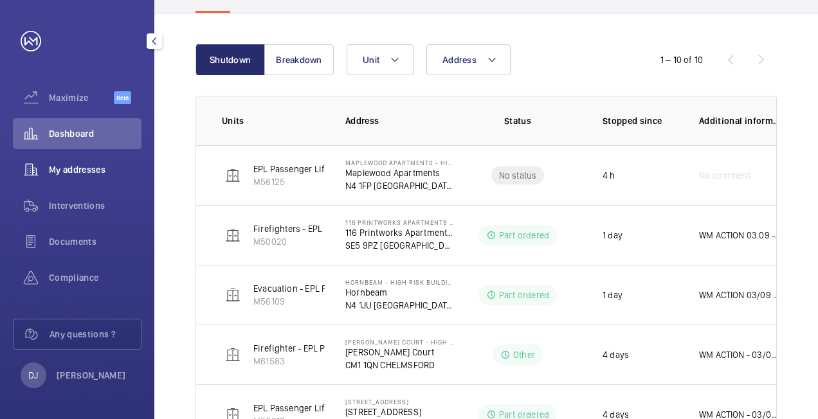
click at [75, 159] on div "My addresses" at bounding box center [77, 169] width 129 height 31
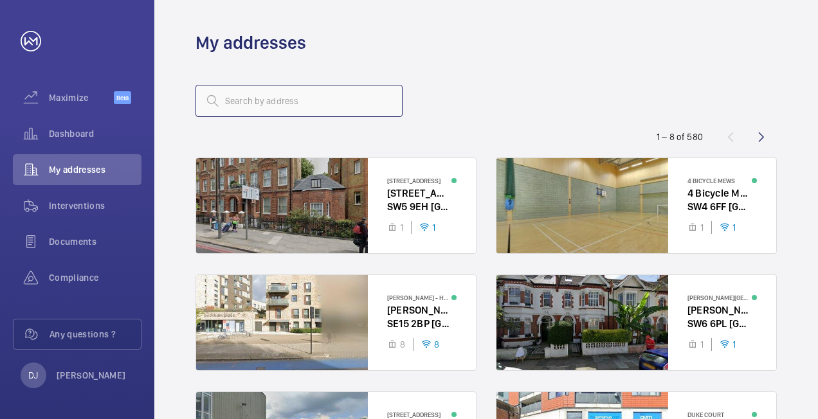
click at [356, 105] on input "text" at bounding box center [299, 101] width 207 height 32
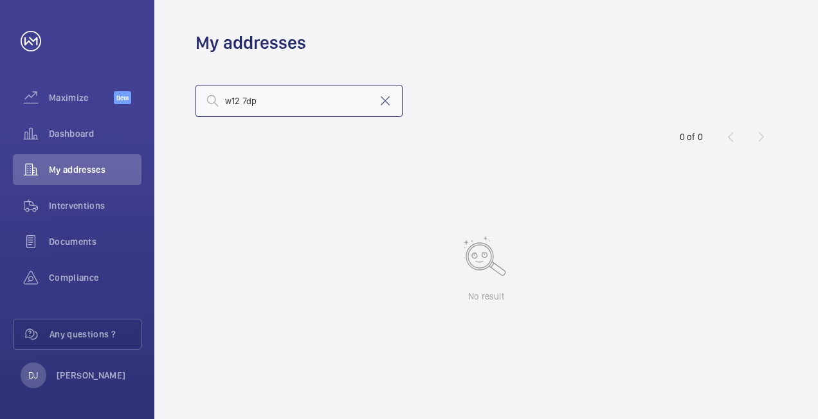
type input "w12 7dp"
click at [97, 126] on div "Dashboard" at bounding box center [77, 133] width 129 height 31
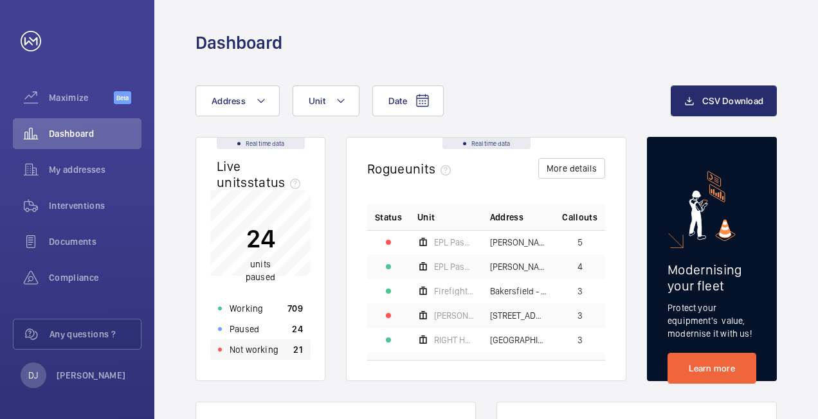
click at [282, 342] on div "Not working 21" at bounding box center [260, 350] width 100 height 21
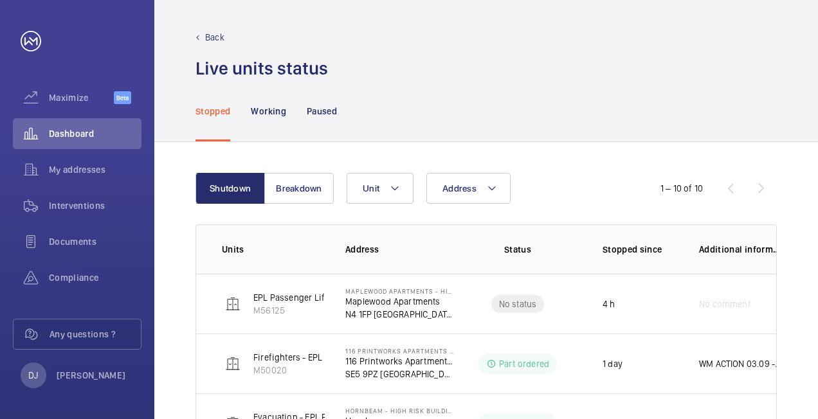
drag, startPoint x: 540, startPoint y: 109, endPoint x: 453, endPoint y: 113, distance: 87.6
click at [538, 109] on div "Stopped Working Paused" at bounding box center [486, 110] width 581 height 61
click at [472, 174] on button "Address" at bounding box center [468, 188] width 84 height 31
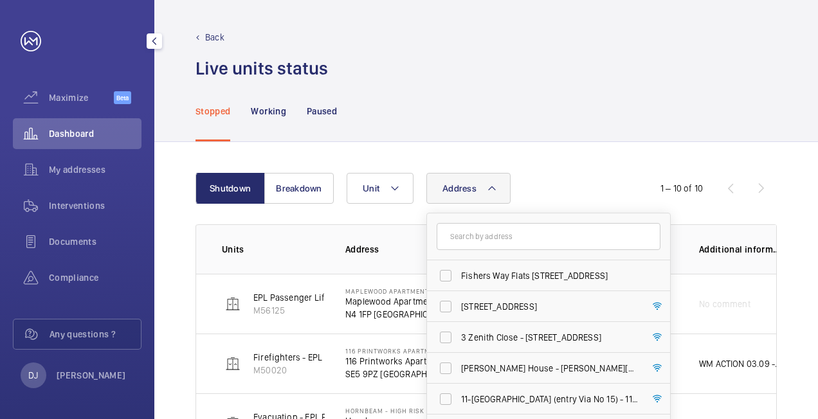
click at [76, 135] on span "Dashboard" at bounding box center [95, 133] width 93 height 13
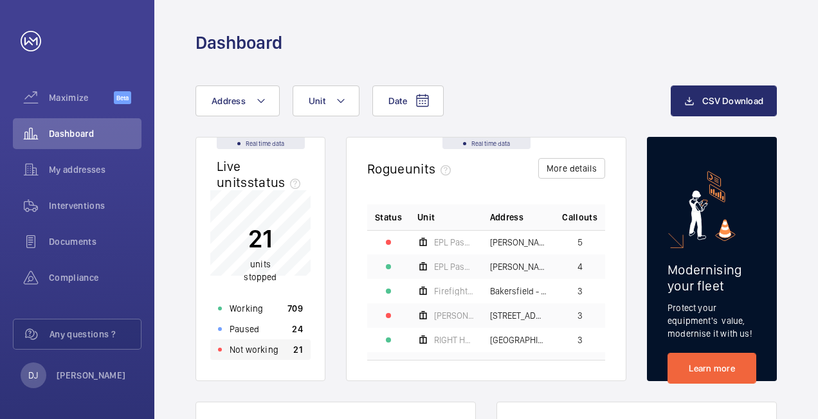
click at [256, 352] on p "Not working" at bounding box center [254, 349] width 49 height 13
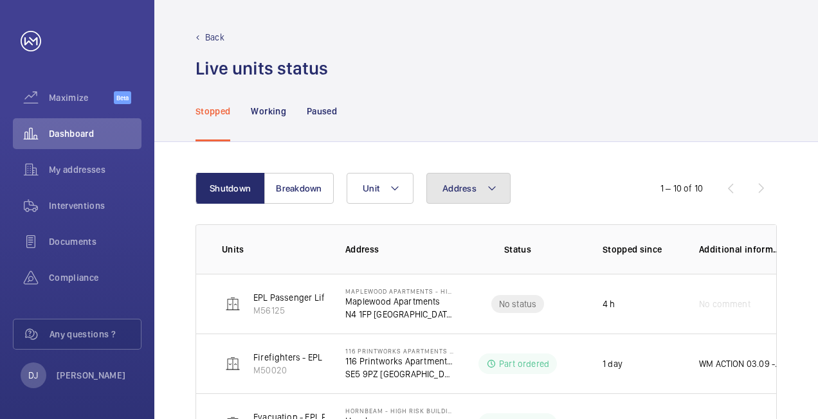
click at [486, 197] on button "Address" at bounding box center [468, 188] width 84 height 31
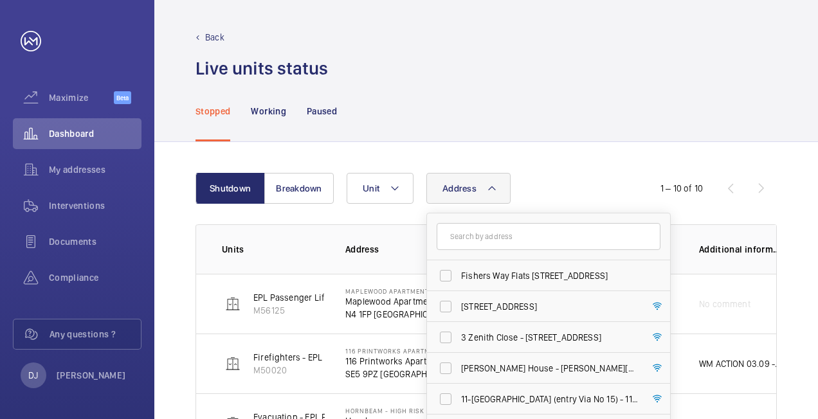
click at [484, 239] on input "text" at bounding box center [549, 236] width 224 height 27
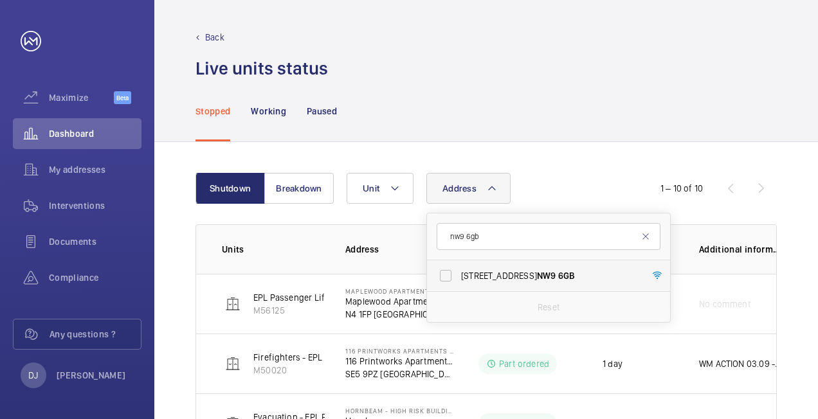
type input "nw9 6gb"
click at [518, 278] on span "[STREET_ADDRESS]" at bounding box center [549, 275] width 177 height 13
click at [459, 278] on input "[STREET_ADDRESS]" at bounding box center [446, 276] width 26 height 26
checkbox input "true"
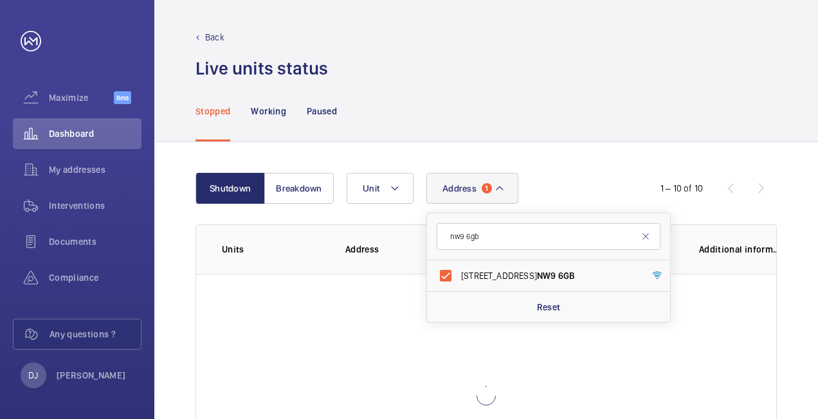
click at [591, 163] on div "Shutdown Breakdown Address 1 nw9 6gb [STREET_ADDRESS] Reset Unit 1 – 10 of 10 U…" at bounding box center [486, 345] width 664 height 407
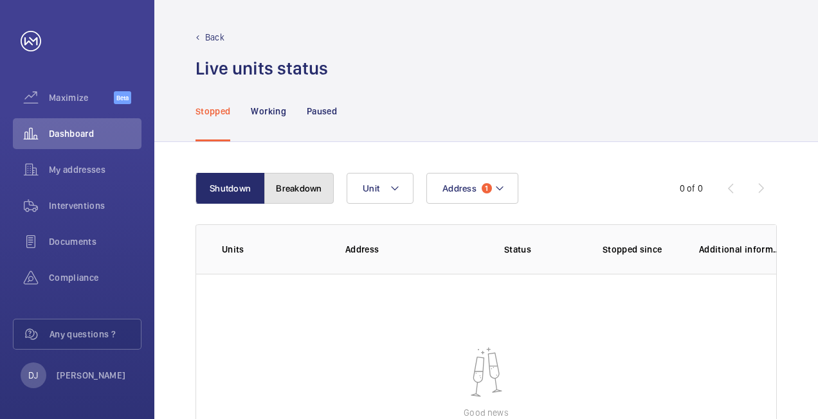
click at [305, 185] on button "Breakdown" at bounding box center [298, 188] width 69 height 31
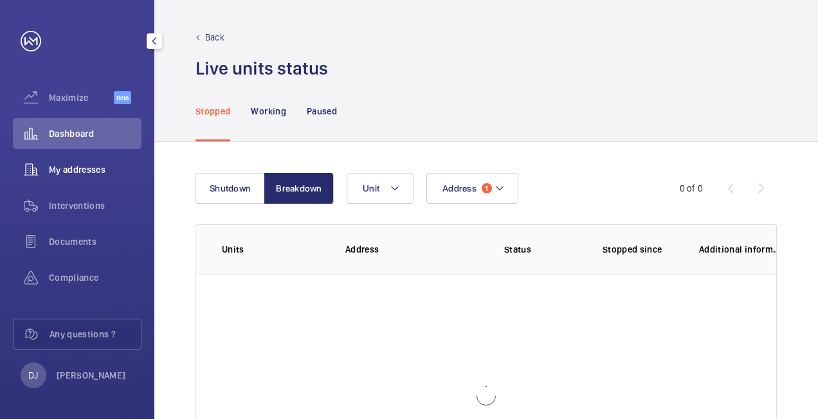
click at [87, 171] on span "My addresses" at bounding box center [95, 169] width 93 height 13
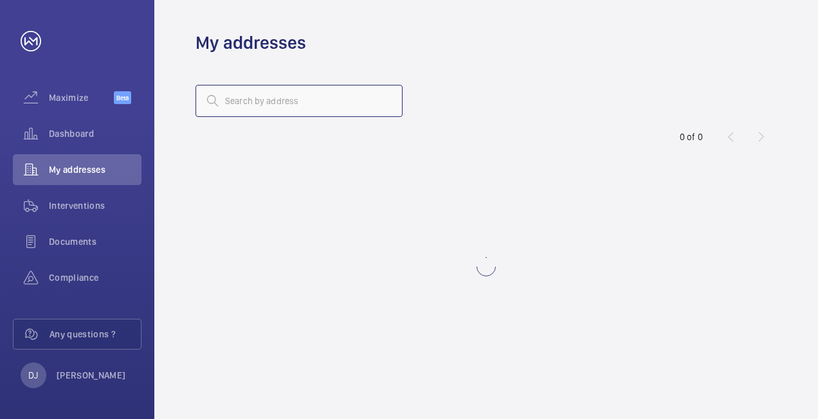
click at [304, 111] on input "text" at bounding box center [299, 101] width 207 height 32
type input "nw9 6gb"
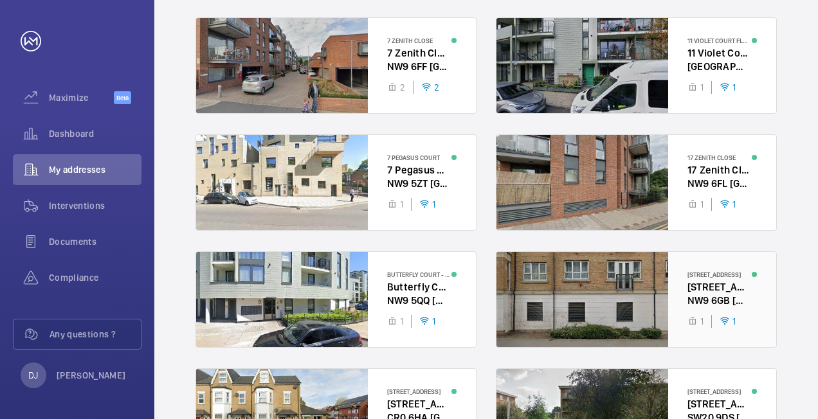
click at [711, 275] on div at bounding box center [636, 299] width 280 height 95
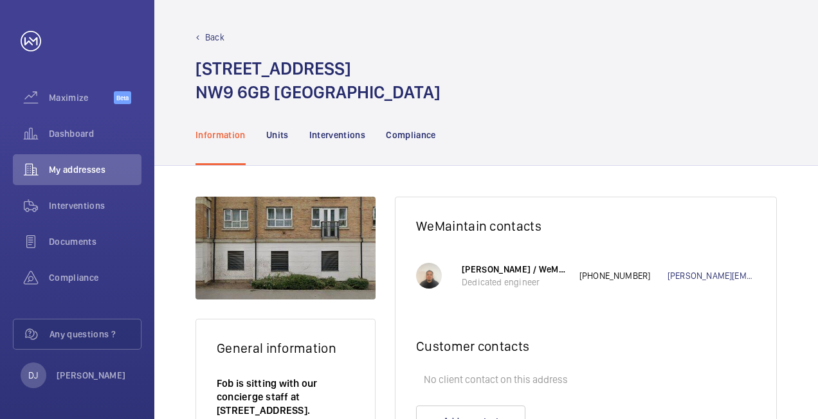
click at [293, 131] on nav "Information Units Interventions Compliance" at bounding box center [316, 134] width 241 height 61
click at [267, 131] on p "Units" at bounding box center [277, 135] width 23 height 13
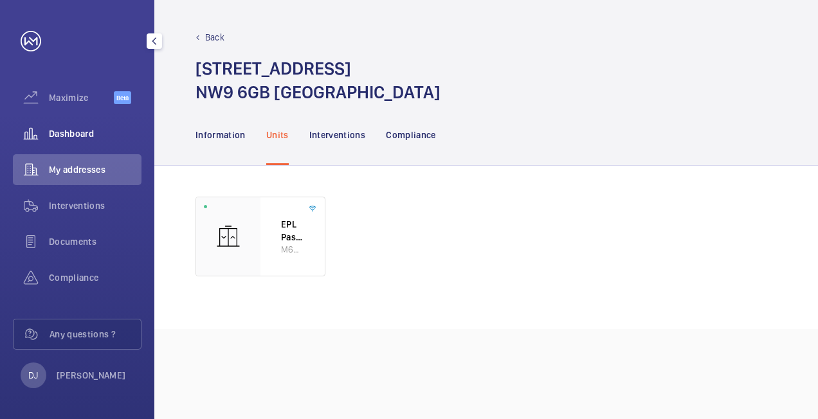
drag, startPoint x: 78, startPoint y: 127, endPoint x: 85, endPoint y: 129, distance: 6.6
click at [78, 127] on div "Dashboard" at bounding box center [77, 133] width 129 height 31
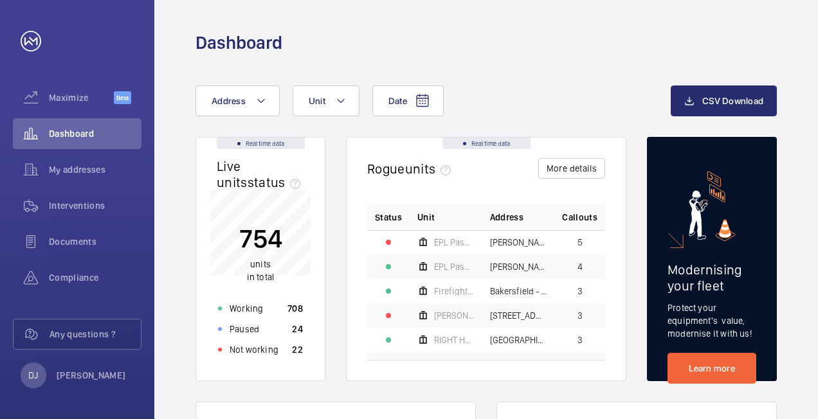
click at [275, 361] on wm-front-card-body "754 units in total Working 708 Paused 24 Not working 22" at bounding box center [260, 285] width 129 height 190
click at [278, 358] on div "Not working 22" at bounding box center [260, 350] width 100 height 21
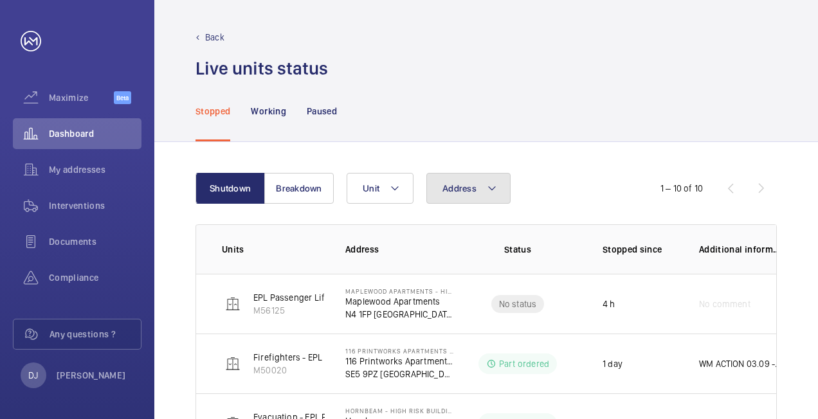
click at [475, 191] on span "Address" at bounding box center [459, 188] width 34 height 10
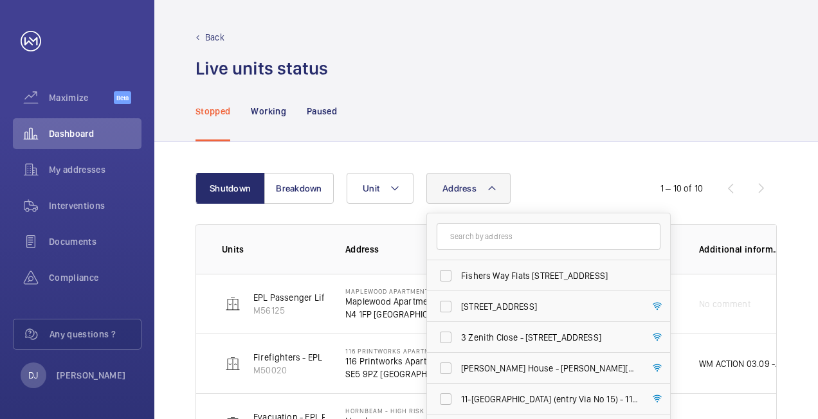
drag, startPoint x: 475, startPoint y: 237, endPoint x: 454, endPoint y: 172, distance: 67.7
click at [476, 235] on input "text" at bounding box center [549, 236] width 224 height 27
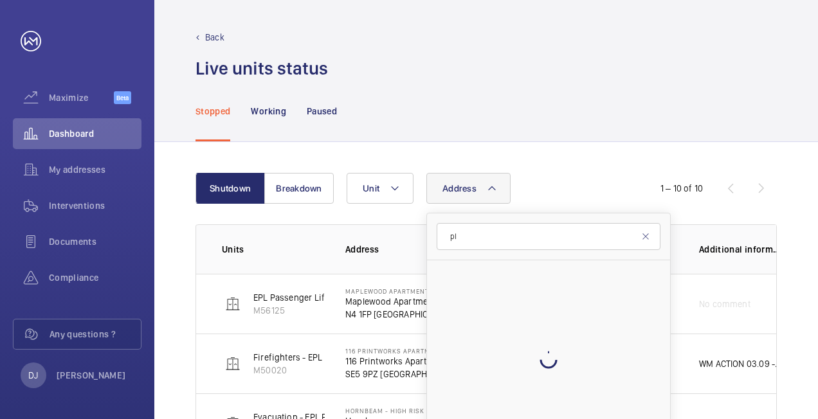
type input "p"
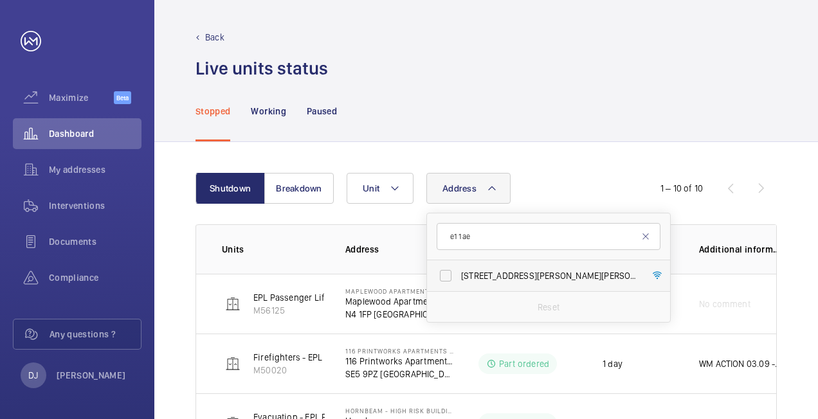
type input "e1 1ae"
click at [515, 268] on label "[STREET_ADDRESS][PERSON_NAME][PERSON_NAME]" at bounding box center [539, 275] width 224 height 31
click at [459, 268] on input "[STREET_ADDRESS][PERSON_NAME][PERSON_NAME]" at bounding box center [446, 276] width 26 height 26
checkbox input "true"
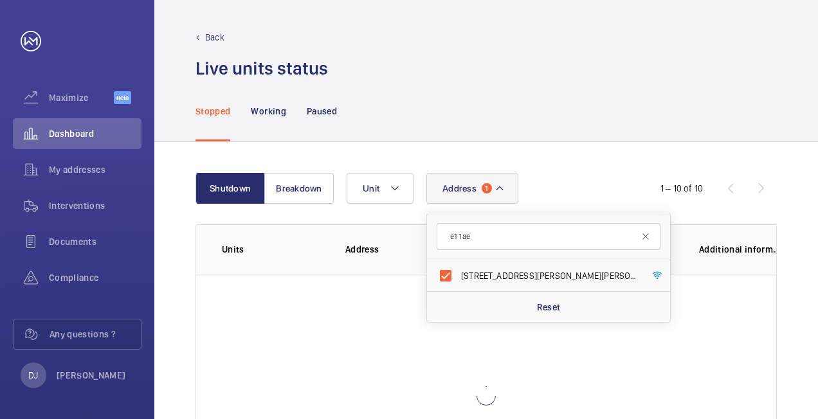
click at [567, 176] on div "Address [STREET_ADDRESS][PERSON_NAME][PERSON_NAME] Reset Unit" at bounding box center [485, 188] width 276 height 31
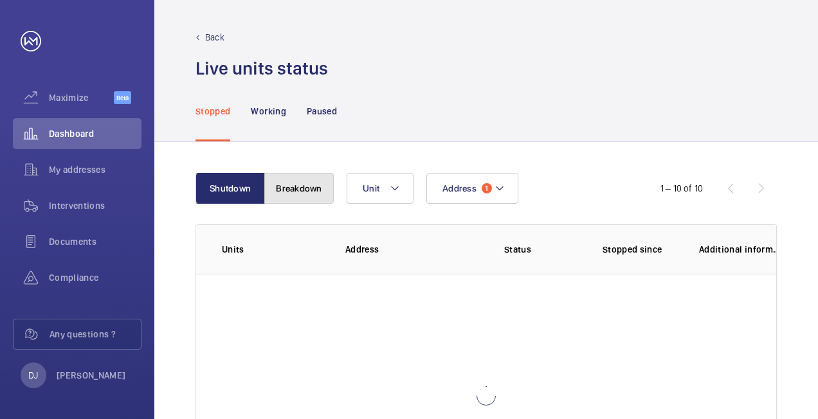
click at [307, 178] on button "Breakdown" at bounding box center [298, 188] width 69 height 31
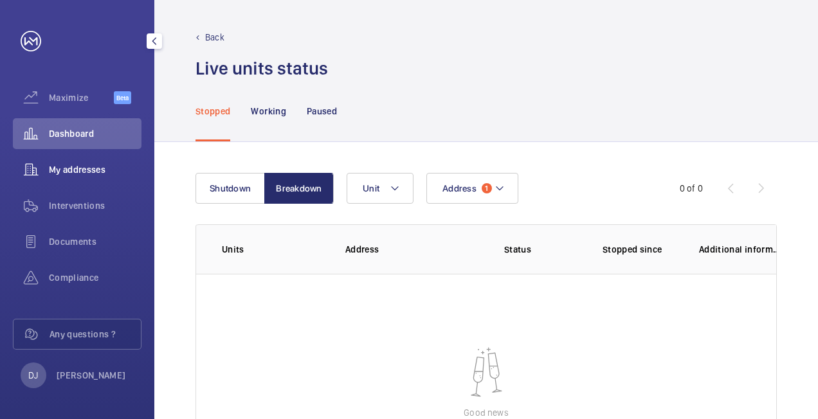
click at [66, 165] on span "My addresses" at bounding box center [95, 169] width 93 height 13
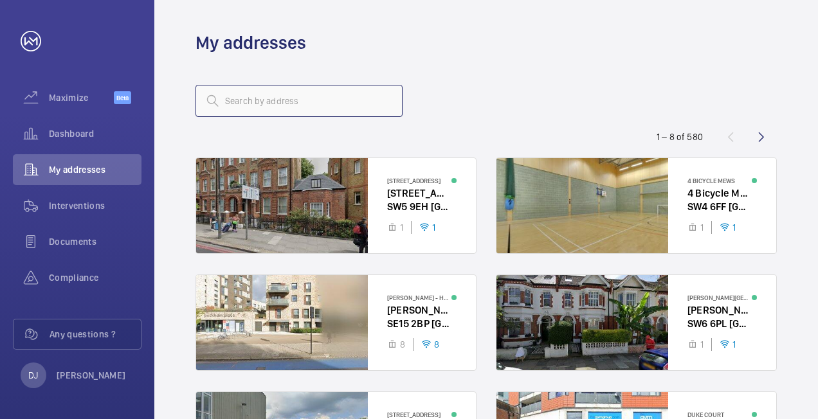
click at [257, 94] on input "text" at bounding box center [299, 101] width 207 height 32
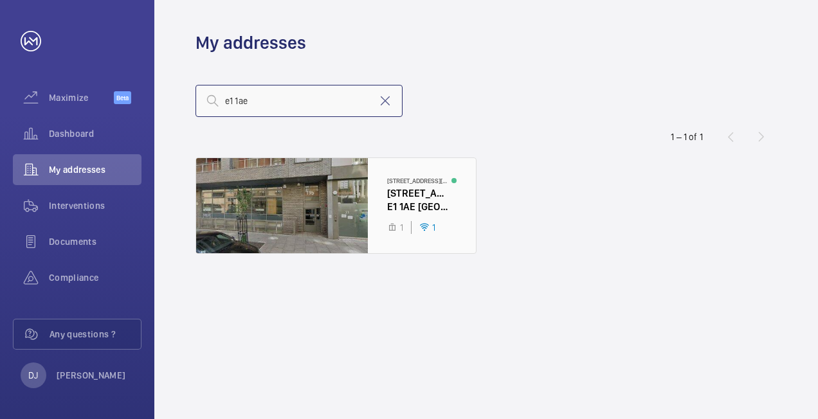
type input "e1 1ae"
click at [381, 188] on div at bounding box center [336, 205] width 280 height 95
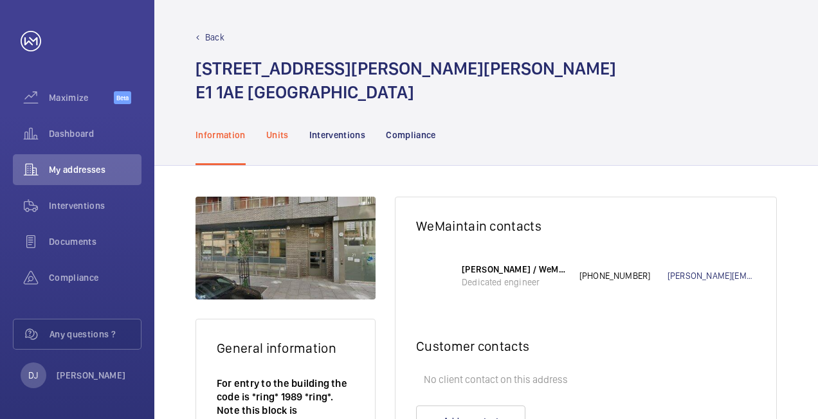
click at [270, 129] on p "Units" at bounding box center [277, 135] width 23 height 13
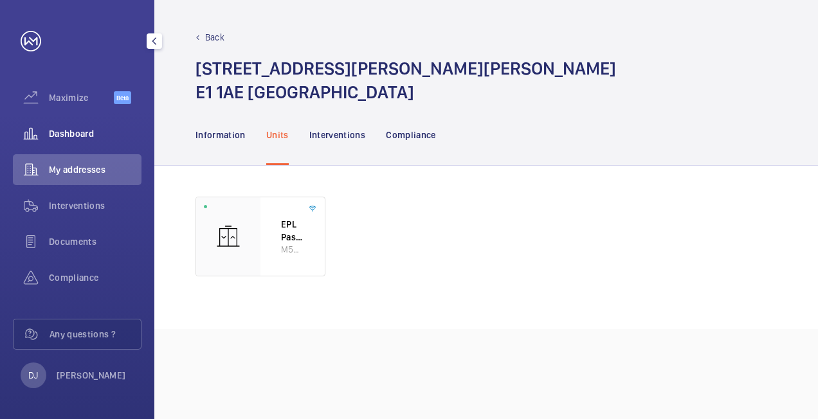
click at [80, 141] on div "Dashboard" at bounding box center [77, 133] width 129 height 31
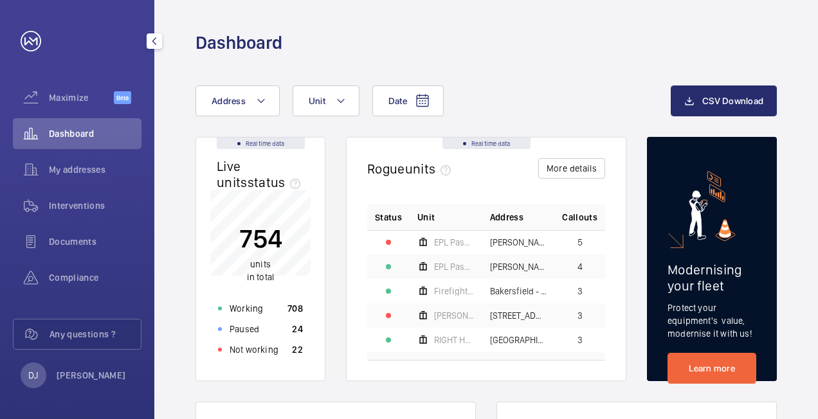
click at [78, 136] on span "Dashboard" at bounding box center [95, 133] width 93 height 13
click at [268, 347] on p "Not working" at bounding box center [254, 349] width 49 height 13
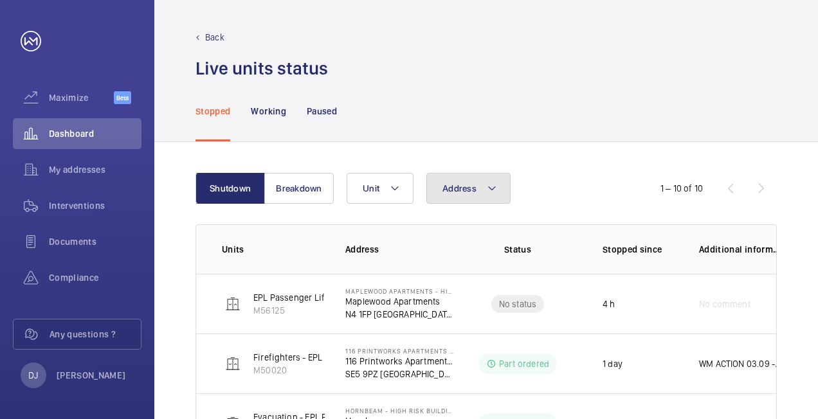
click at [459, 191] on span "Address" at bounding box center [459, 188] width 34 height 10
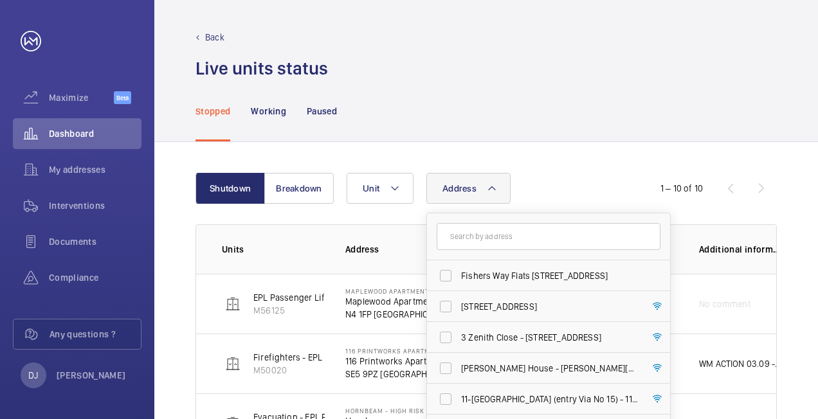
click at [480, 237] on input "text" at bounding box center [549, 236] width 224 height 27
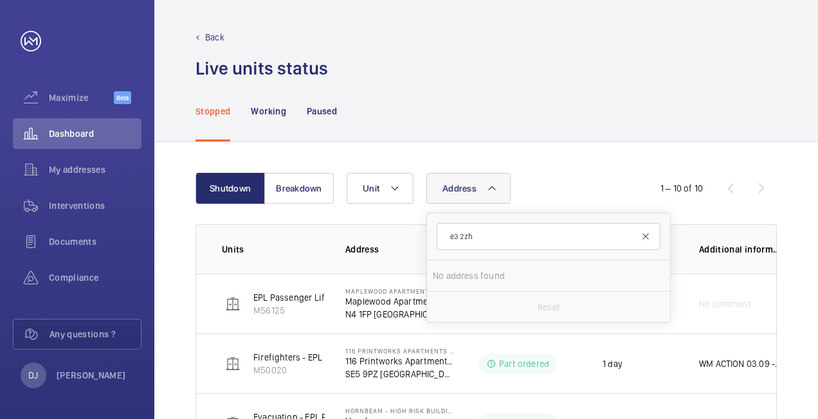
type input "e3 2zh"
click at [641, 234] on mat-icon at bounding box center [646, 237] width 10 height 10
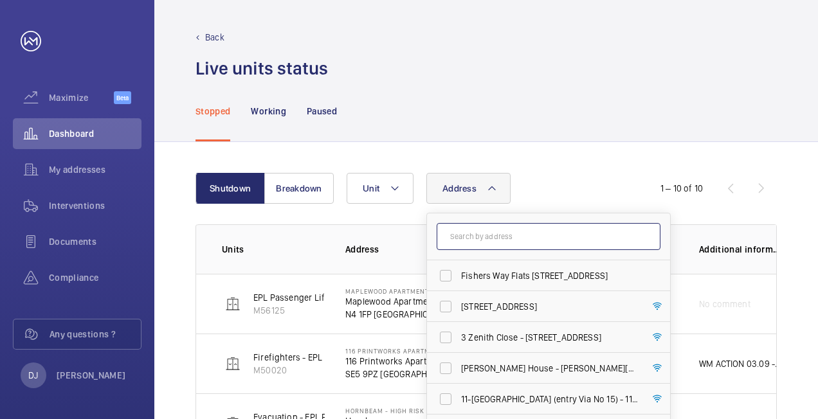
click at [516, 230] on input "text" at bounding box center [549, 236] width 224 height 27
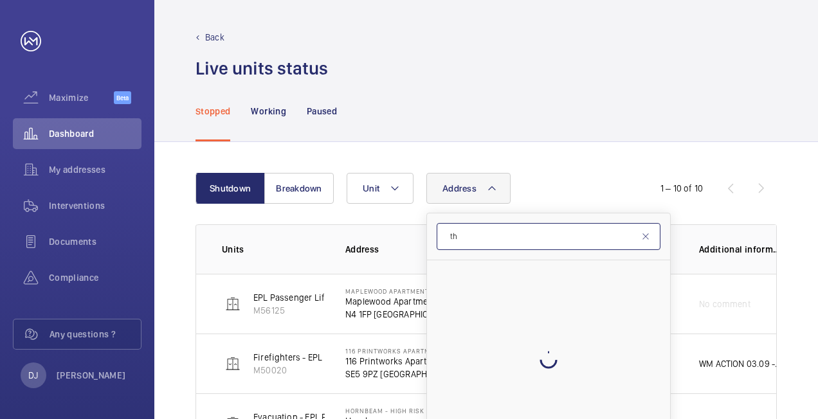
type input "t"
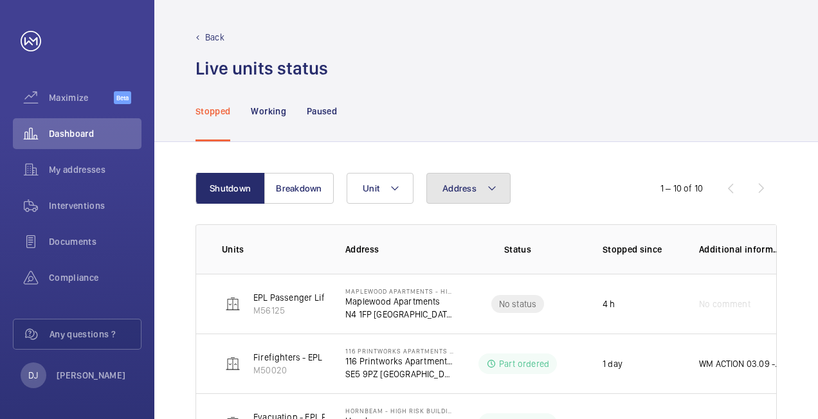
click at [446, 198] on button "Address" at bounding box center [468, 188] width 84 height 31
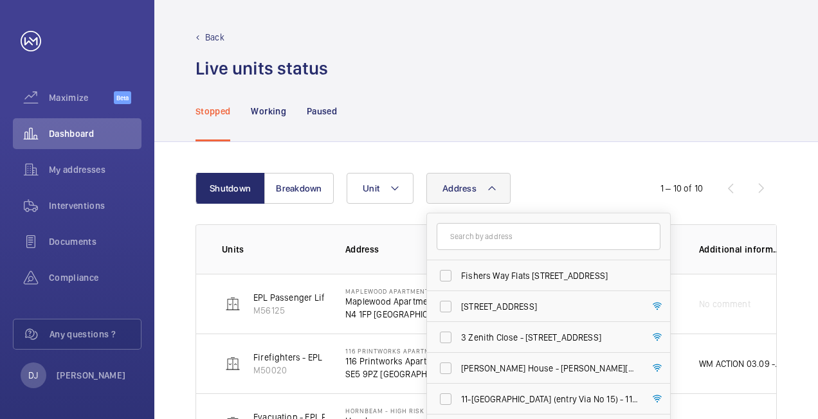
click at [490, 232] on input "text" at bounding box center [549, 236] width 224 height 27
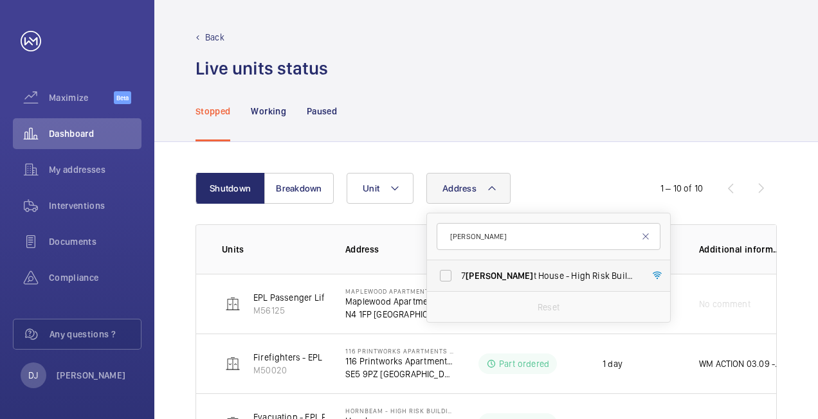
type input "[PERSON_NAME]"
click at [499, 273] on span "7 [PERSON_NAME] House - High Risk Building - [STREET_ADDRESS][PERSON_NAME]" at bounding box center [549, 275] width 177 height 13
click at [459, 273] on input "7 [PERSON_NAME] House - High Risk Building - [STREET_ADDRESS][PERSON_NAME]" at bounding box center [446, 276] width 26 height 26
checkbox input "true"
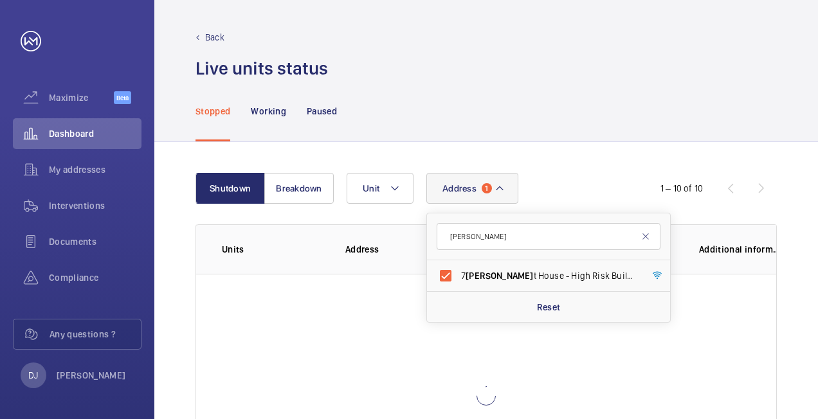
drag, startPoint x: 574, startPoint y: 127, endPoint x: 554, endPoint y: 127, distance: 19.9
click at [573, 127] on div "Stopped Working Paused" at bounding box center [486, 110] width 581 height 61
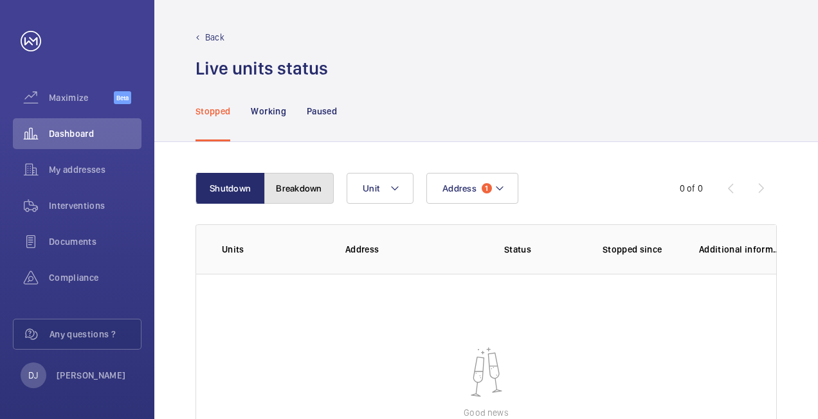
click at [291, 191] on button "Breakdown" at bounding box center [298, 188] width 69 height 31
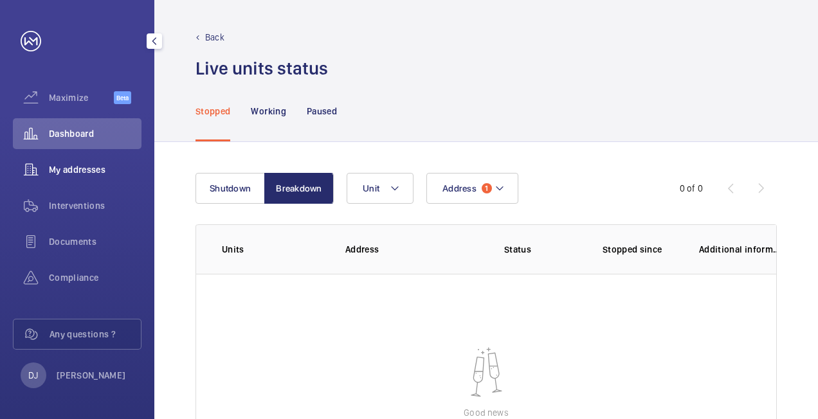
click at [93, 163] on div "My addresses" at bounding box center [77, 169] width 129 height 31
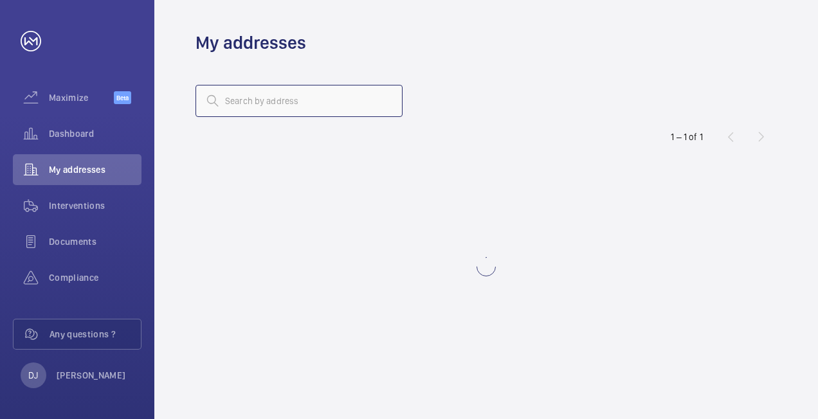
click at [345, 104] on input "text" at bounding box center [299, 101] width 207 height 32
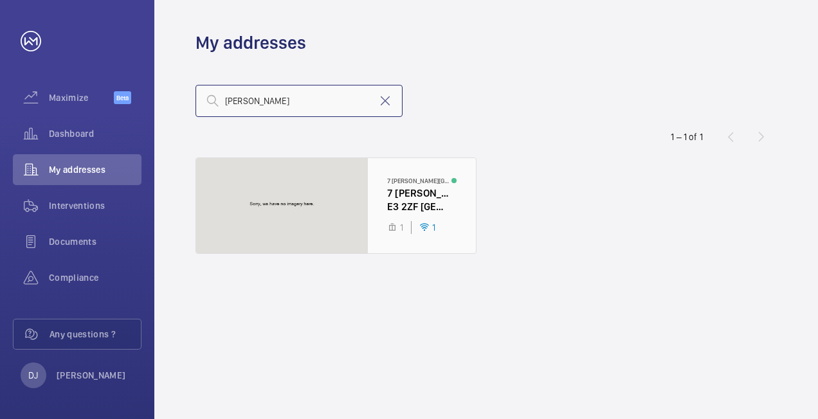
type input "[PERSON_NAME]"
click at [395, 195] on div at bounding box center [336, 205] width 280 height 95
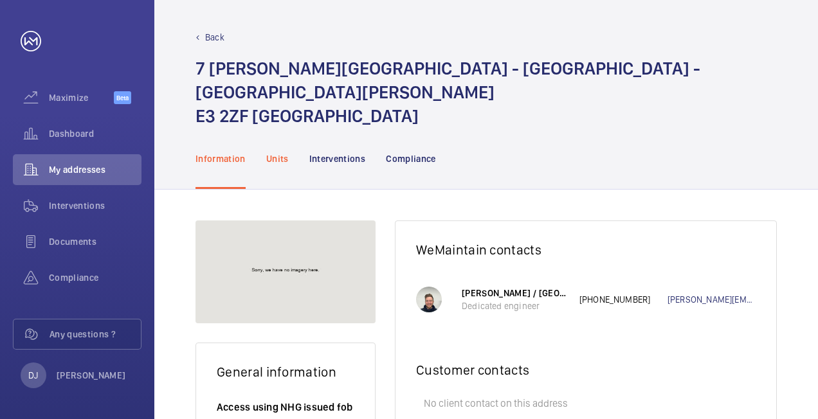
click at [283, 152] on p "Units" at bounding box center [277, 158] width 23 height 13
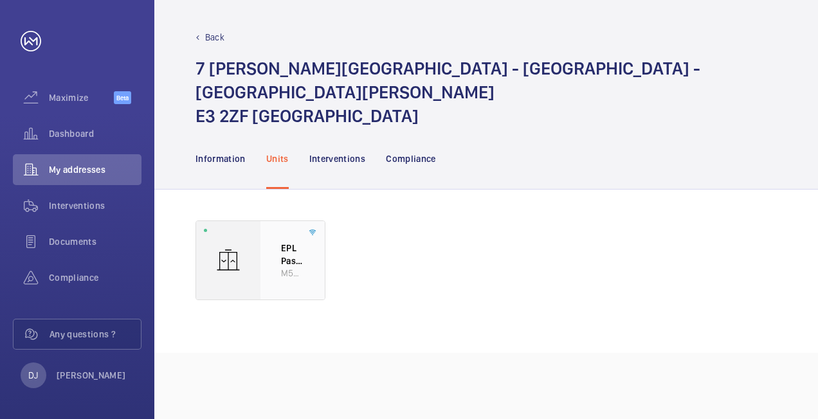
click at [282, 242] on p "EPL Passenger Lift" at bounding box center [292, 254] width 23 height 25
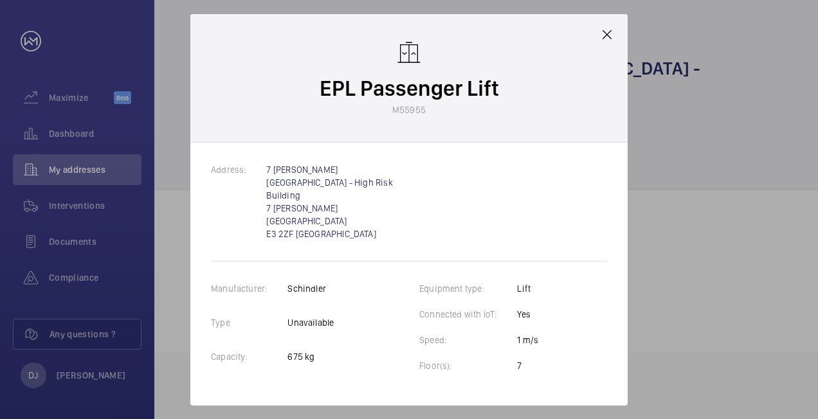
click at [603, 42] on mat-icon at bounding box center [606, 34] width 15 height 15
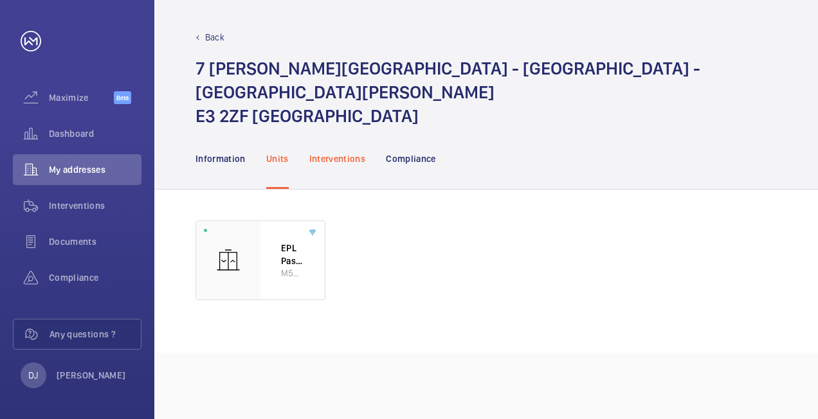
click at [332, 152] on p "Interventions" at bounding box center [337, 158] width 57 height 13
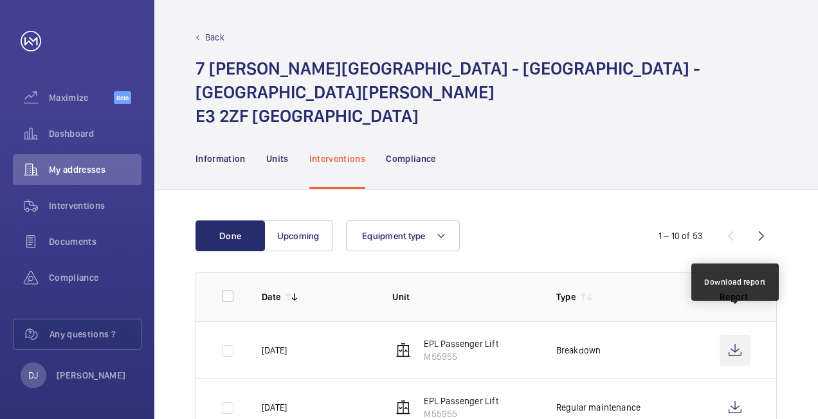
click at [733, 335] on wm-front-icon-button at bounding box center [735, 350] width 31 height 31
